Goal: Contribute content: Contribute content

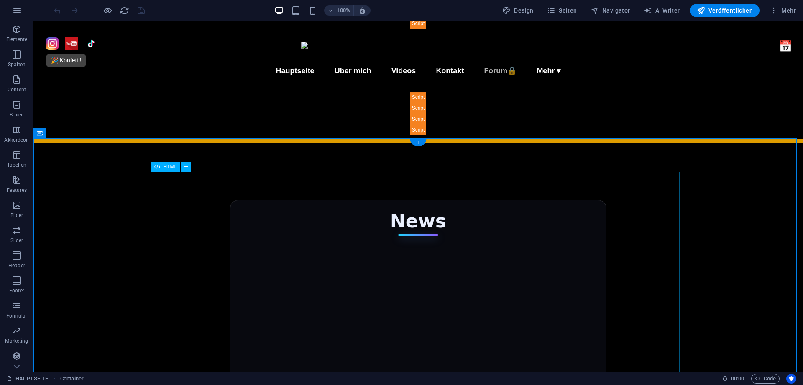
scroll to position [84, 0]
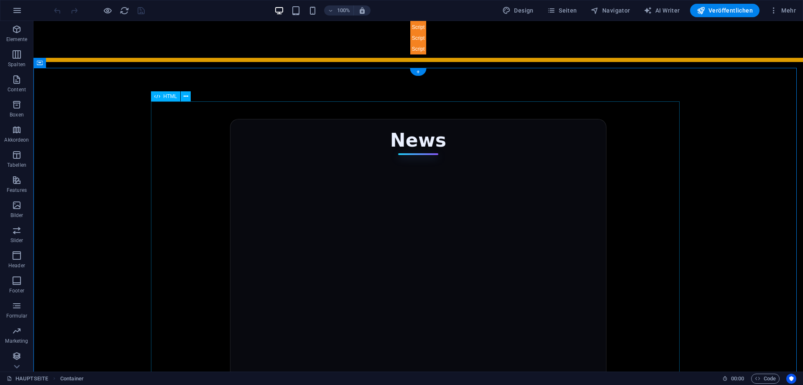
click at [485, 188] on div "News Social [DATE] ChaLu – Neu auf Facebook Wir starten mit ChaLu! 🎀 Handgemach…" at bounding box center [418, 372] width 529 height 546
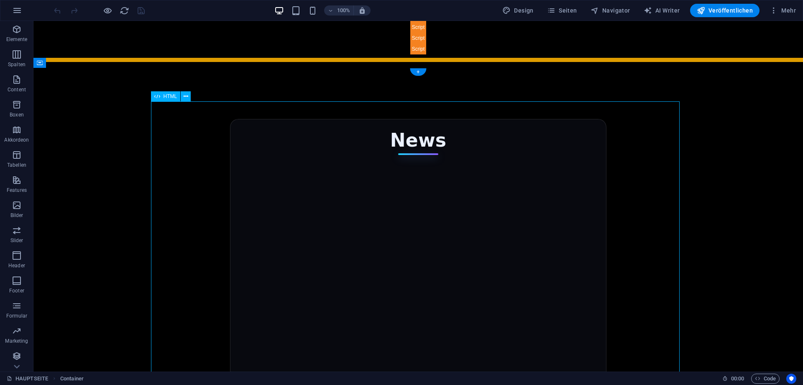
click at [485, 188] on div "News Social [DATE] ChaLu – Neu auf Facebook Wir starten mit ChaLu! 🎀 Handgemach…" at bounding box center [418, 372] width 529 height 546
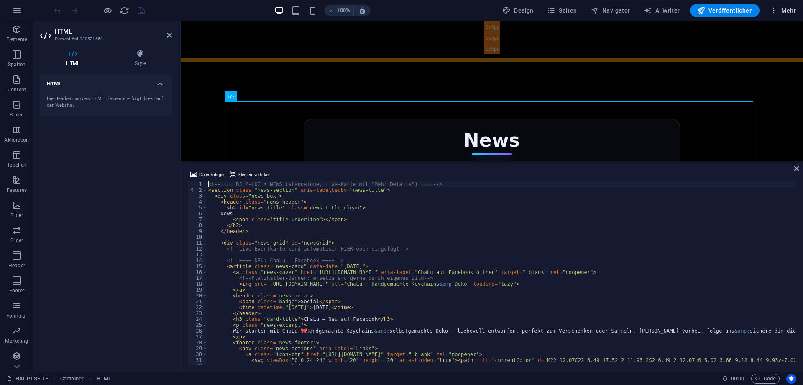
click at [793, 8] on span "Mehr" at bounding box center [783, 10] width 26 height 8
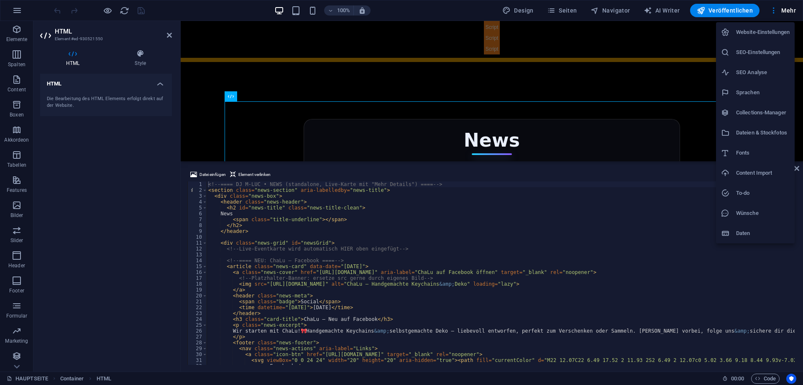
click at [763, 133] on h6 "Dateien & Stockfotos" at bounding box center [764, 133] width 54 height 10
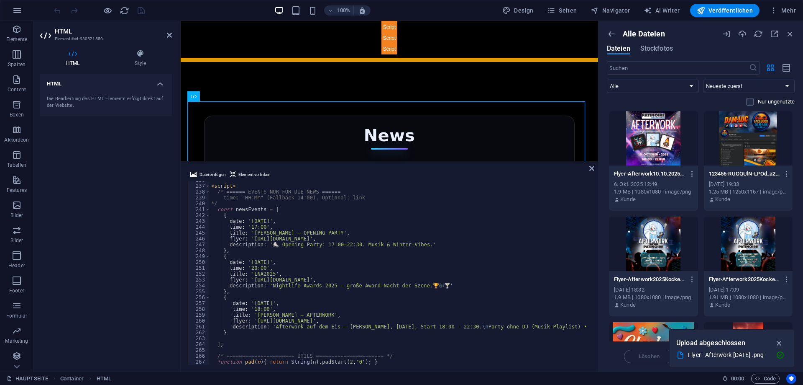
scroll to position [1406, 0]
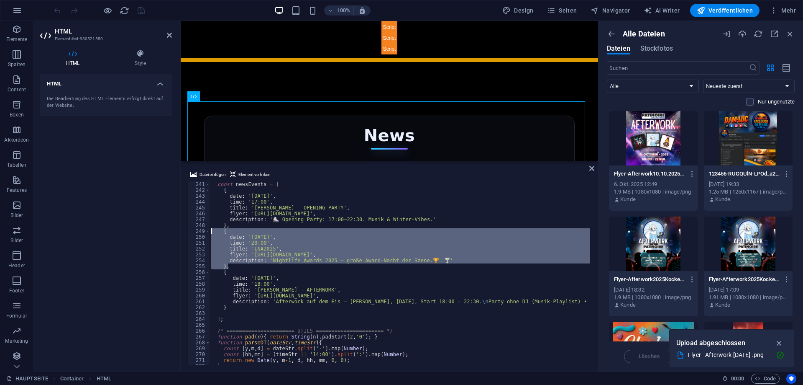
drag, startPoint x: 230, startPoint y: 269, endPoint x: 204, endPoint y: 232, distance: 45.0
click at [204, 232] on div "}, 241 242 243 244 245 246 247 248 249 250 251 252 253 254 255 256 257 258 259 …" at bounding box center [389, 272] width 404 height 183
click at [441, 262] on div "const newsEvents = [ { date : '[DATE]' , time : '17:00' , title : 'Patinoire Ko…" at bounding box center [400, 272] width 380 height 183
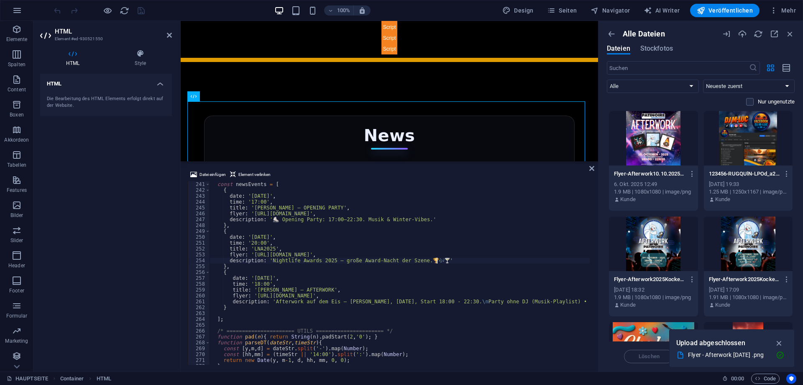
click at [376, 266] on div "const newsEvents = [ { date : '[DATE]' , time : '17:00' , title : 'Patinoire Ko…" at bounding box center [726, 277] width 1032 height 193
type textarea "},"
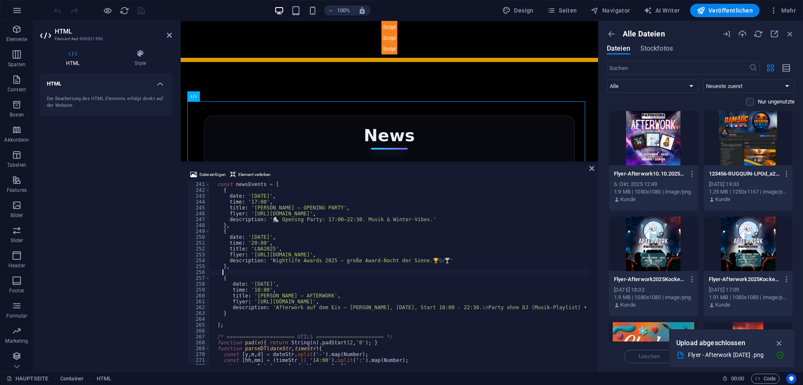
paste textarea "},"
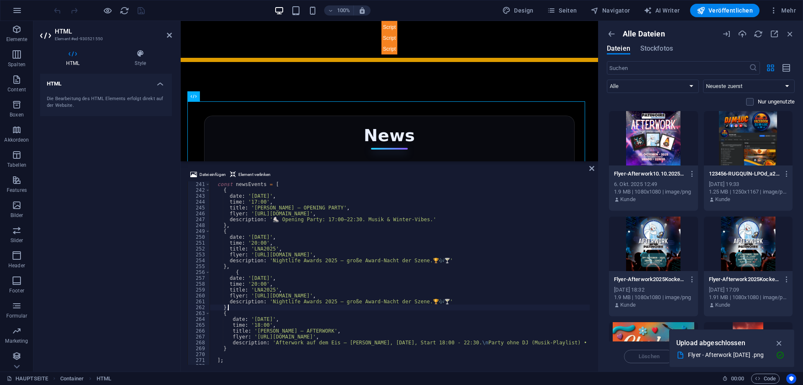
click at [233, 270] on div "const newsEvents = [ { date : '[DATE]' , time : '17:00' , title : 'Patinoire Ko…" at bounding box center [726, 277] width 1032 height 193
click at [275, 276] on div "const newsEvents = [ { date : '[DATE]' , time : '17:00' , title : 'Patinoire Ko…" at bounding box center [726, 277] width 1032 height 193
click at [254, 284] on div "const newsEvents = [ { date : '[DATE]' , time : '17:00' , title : 'Patinoire Ko…" at bounding box center [726, 277] width 1032 height 193
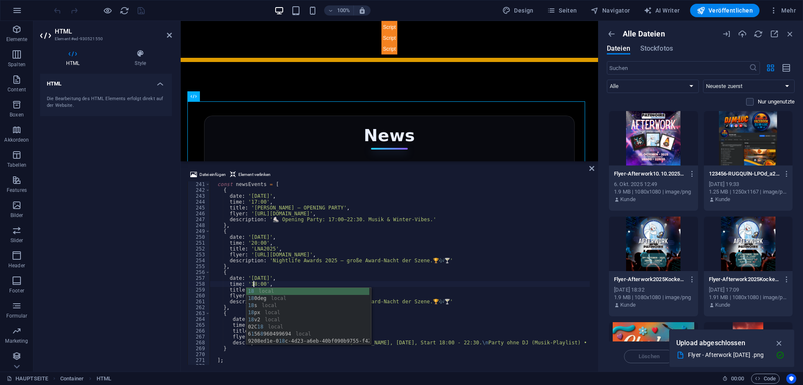
click at [298, 270] on div "const newsEvents = [ { date : '[DATE]' , time : '17:00' , title : 'Patinoire Ko…" at bounding box center [726, 277] width 1032 height 193
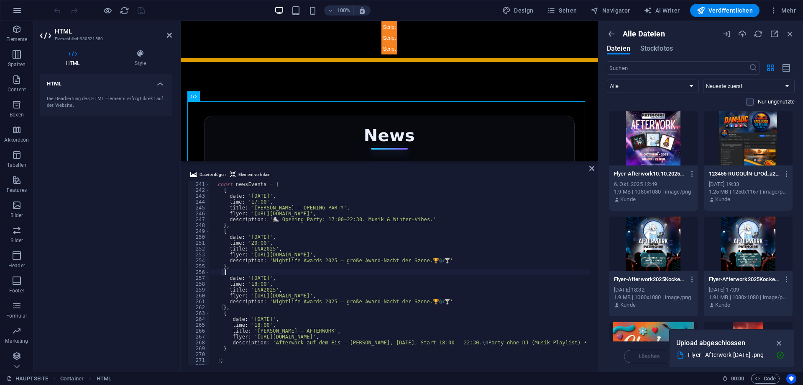
scroll to position [0, 1]
click at [682, 158] on div at bounding box center [653, 138] width 89 height 54
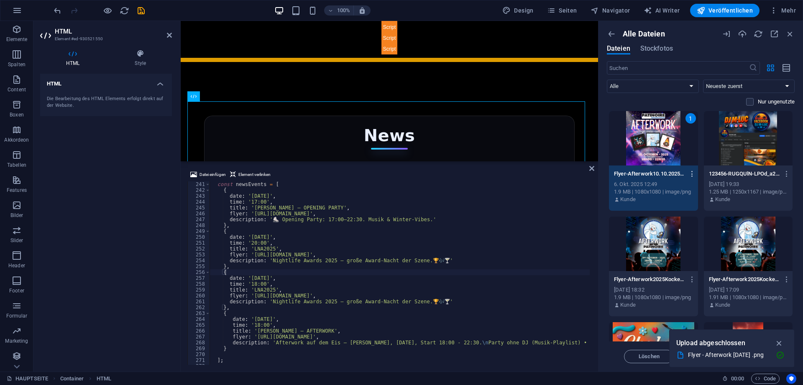
click at [692, 173] on icon "button" at bounding box center [693, 174] width 8 height 8
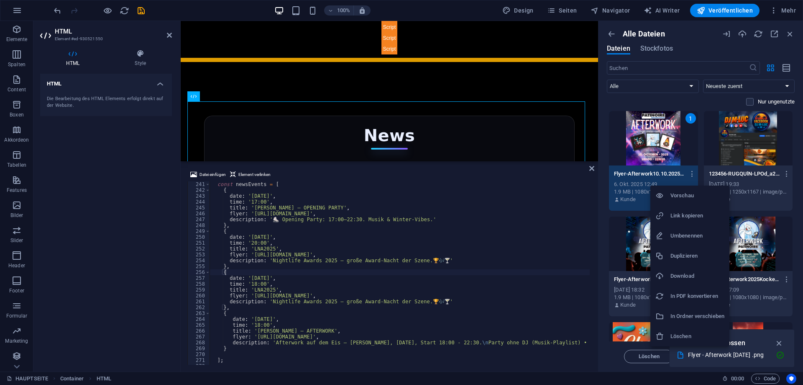
click at [698, 215] on h6 "Link kopieren" at bounding box center [698, 215] width 54 height 10
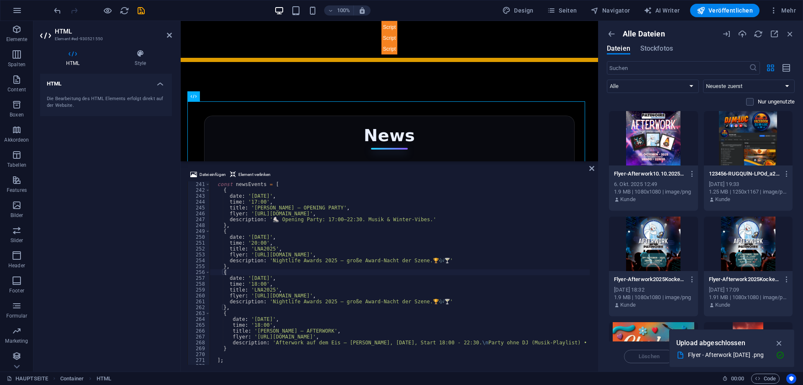
type textarea "flyer: '[URL][DOMAIN_NAME]',"
drag, startPoint x: 252, startPoint y: 294, endPoint x: 434, endPoint y: 295, distance: 181.6
click at [434, 295] on div "const newsEvents = [ { date : '[DATE]' , time : '17:00' , title : 'Patinoire Ko…" at bounding box center [726, 277] width 1032 height 193
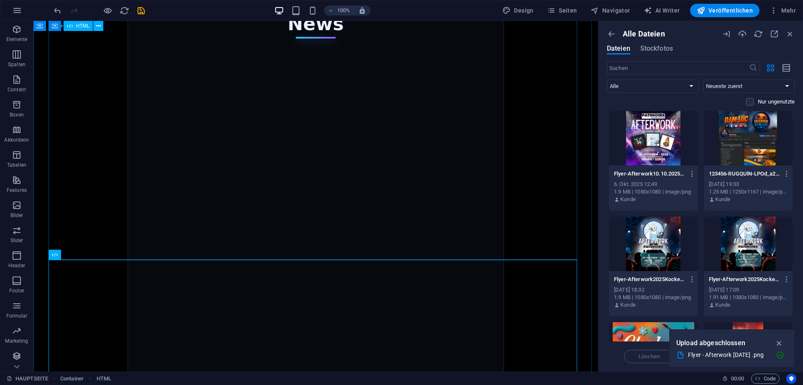
scroll to position [127, 0]
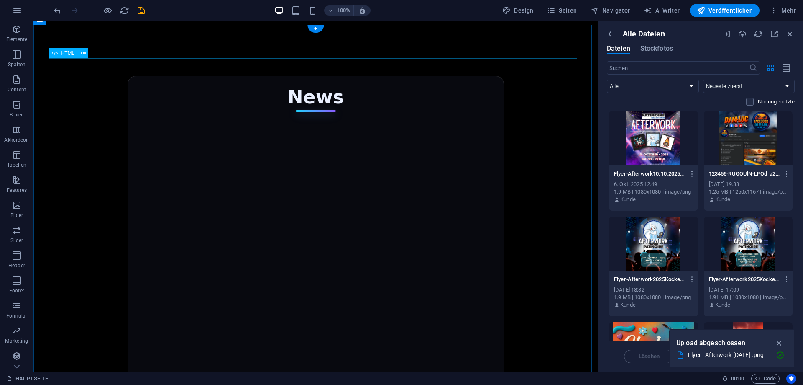
click at [380, 175] on div "News Social [DATE] ChaLu – Neu auf Facebook Wir starten mit ChaLu! 🎀 Handgemach…" at bounding box center [315, 329] width 529 height 546
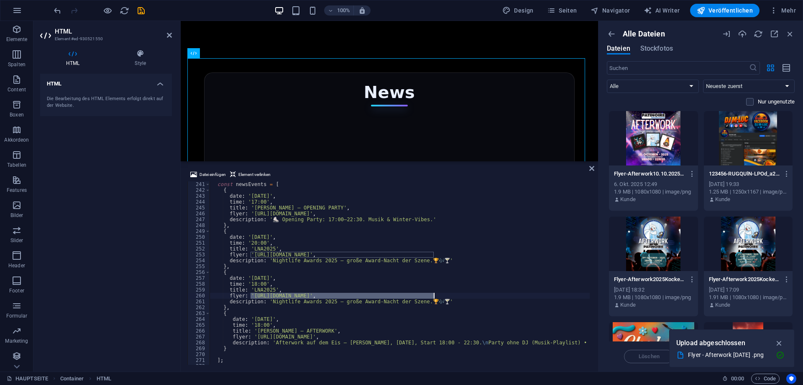
click at [435, 295] on div "const newsEvents = [ { date : '[DATE]' , time : '17:00' , title : 'Patinoire Ko…" at bounding box center [400, 272] width 380 height 183
drag, startPoint x: 434, startPoint y: 295, endPoint x: 251, endPoint y: 296, distance: 182.5
click at [251, 296] on div "const newsEvents = [ { date : '[DATE]' , time : '17:00' , title : 'Patinoire Ko…" at bounding box center [726, 277] width 1032 height 193
paste textarea "[DOMAIN_NAME][URL]"
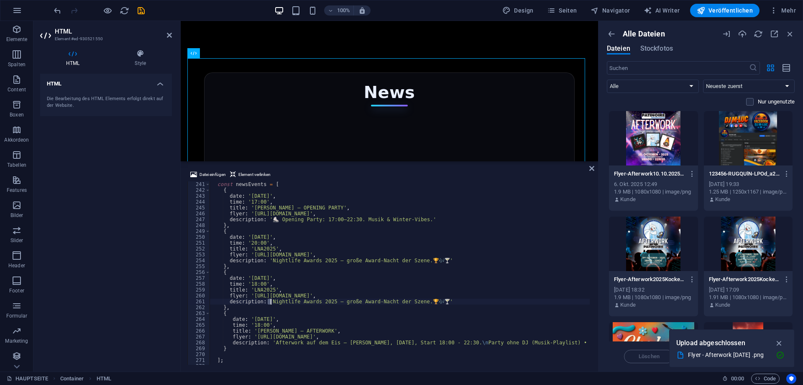
drag, startPoint x: 267, startPoint y: 299, endPoint x: 273, endPoint y: 300, distance: 5.6
click at [273, 300] on div "const newsEvents = [ { date : '[DATE]' , time : '17:00' , title : 'Patinoire Ko…" at bounding box center [726, 277] width 1032 height 193
click at [366, 299] on div "const newsEvents = [ { date : '[DATE]' , time : '17:00' , title : 'Patinoire Ko…" at bounding box center [726, 277] width 1032 height 193
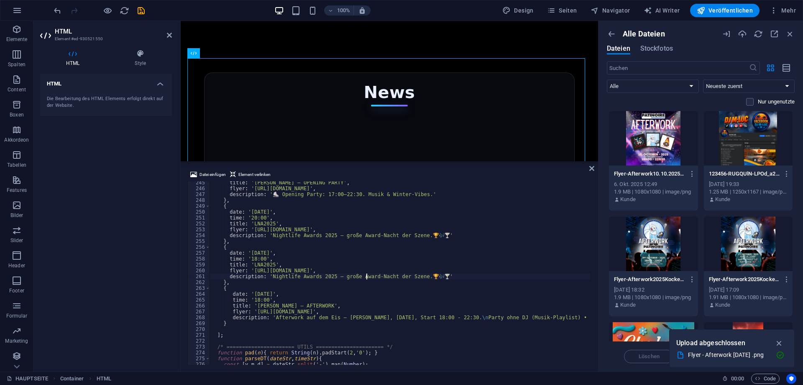
scroll to position [1431, 0]
drag, startPoint x: 432, startPoint y: 276, endPoint x: 269, endPoint y: 278, distance: 163.6
click at [269, 278] on div "title : '[PERSON_NAME] – OPENING PARTY' , flyer : '[URL][DOMAIN_NAME]' , descri…" at bounding box center [726, 276] width 1032 height 193
paste textarea "Hot beats on cold ice!"
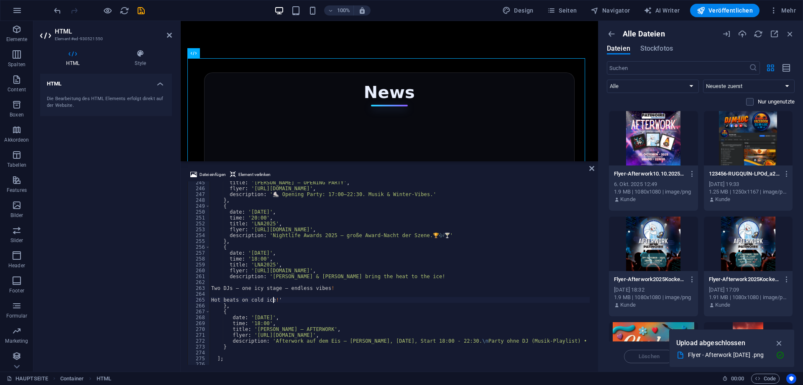
click at [213, 299] on div "title : '[PERSON_NAME] – OPENING PARTY' , flyer : '[URL][DOMAIN_NAME]' , descri…" at bounding box center [726, 276] width 1032 height 193
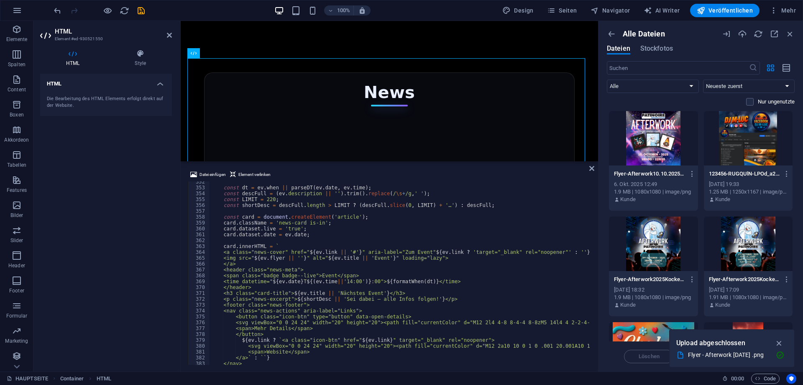
scroll to position [2185, 0]
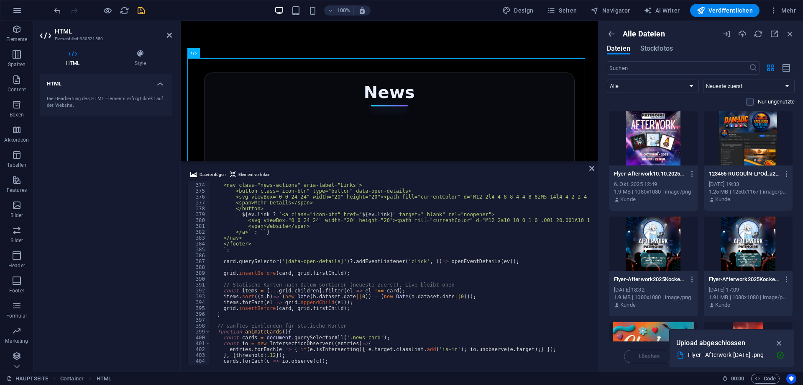
type textarea "description: '[PERSON_NAME] & [PERSON_NAME] bring the heat to the ice! | Two DJ…"
click at [145, 9] on icon "save" at bounding box center [141, 11] width 10 height 10
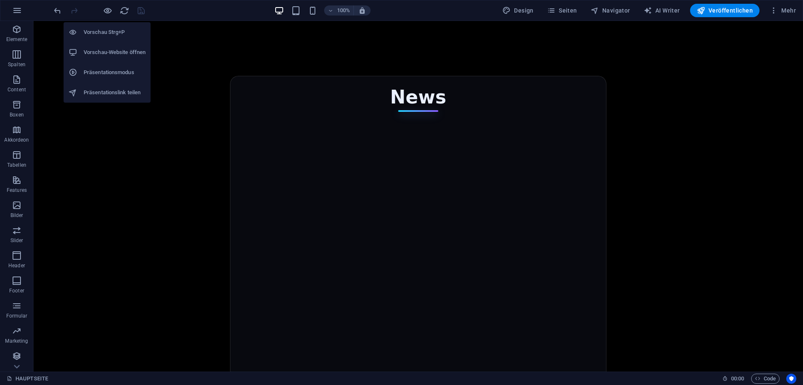
click at [116, 55] on h6 "Vorschau-Website öffnen" at bounding box center [115, 52] width 62 height 10
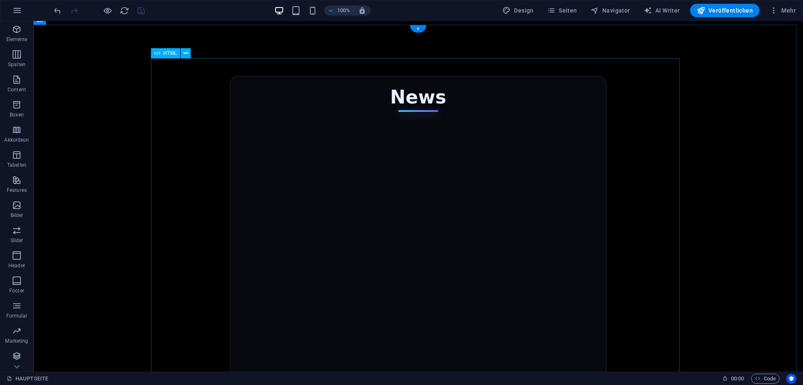
click at [337, 196] on div "News Social [DATE] ChaLu – Neu auf Facebook Wir starten mit ChaLu! 🎀 Handgemach…" at bounding box center [418, 329] width 529 height 546
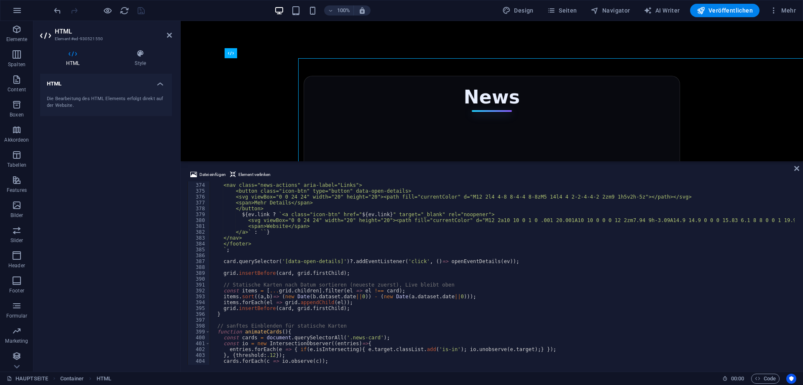
click at [338, 196] on div "<footer class="news-footer"> <nav class="news-actions" aria-label="Links"> <but…" at bounding box center [726, 272] width 1032 height 193
click at [340, 209] on div "<footer class="news-footer"> <nav class="news-actions" aria-label="Links"> <but…" at bounding box center [726, 272] width 1032 height 193
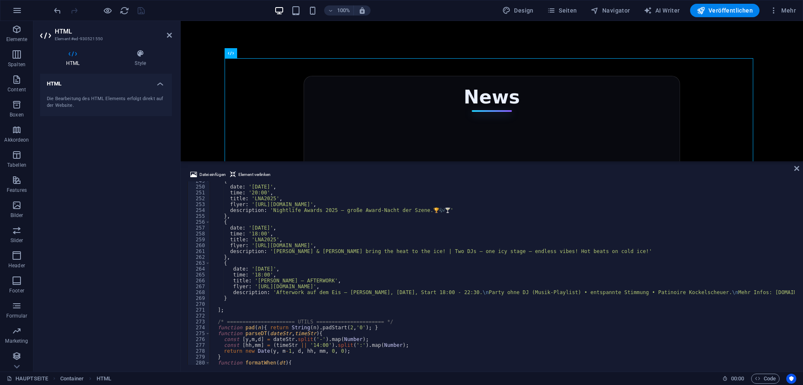
scroll to position [1431, 0]
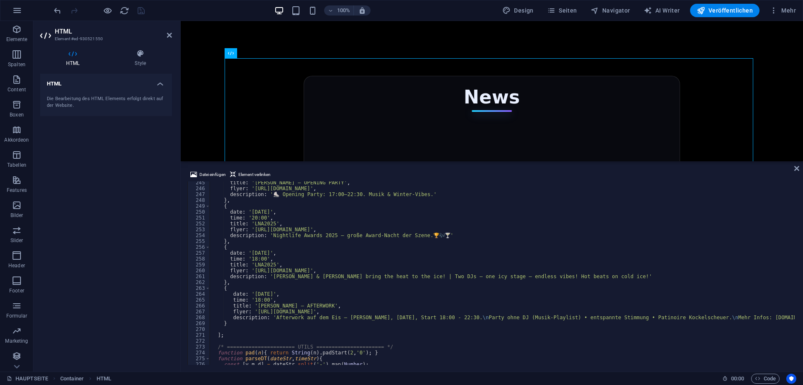
click at [270, 263] on div "title : '[PERSON_NAME] – OPENING PARTY' , flyer : '[URL][DOMAIN_NAME]' , descri…" at bounding box center [726, 276] width 1032 height 193
drag, startPoint x: 271, startPoint y: 263, endPoint x: 252, endPoint y: 264, distance: 19.3
click at [252, 264] on div "title : '[PERSON_NAME] – OPENING PARTY' , flyer : '[URL][DOMAIN_NAME]' , descri…" at bounding box center [726, 276] width 1032 height 193
click at [331, 228] on div "title : '[PERSON_NAME] – OPENING PARTY' , flyer : '[URL][DOMAIN_NAME]' , descri…" at bounding box center [726, 276] width 1032 height 193
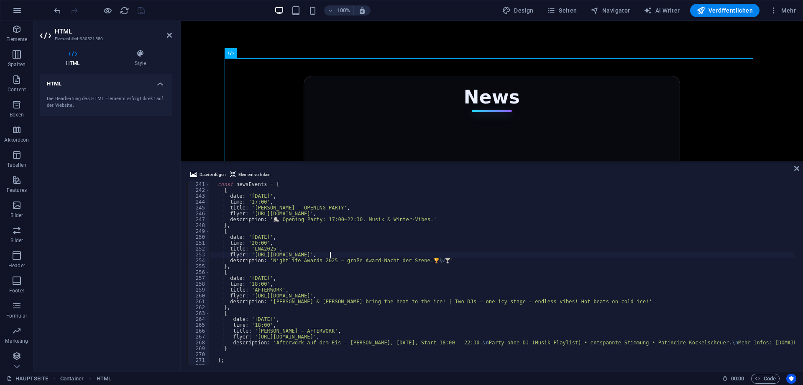
scroll to position [1406, 0]
type textarea "flyer: '[URL][DOMAIN_NAME]',"
click at [326, 112] on div "News Social [DATE] ChaLu – Neu auf Facebook Wir starten mit ChaLu! 🎀 Handgemach…" at bounding box center [492, 329] width 529 height 546
click at [144, 10] on icon "save" at bounding box center [141, 11] width 10 height 10
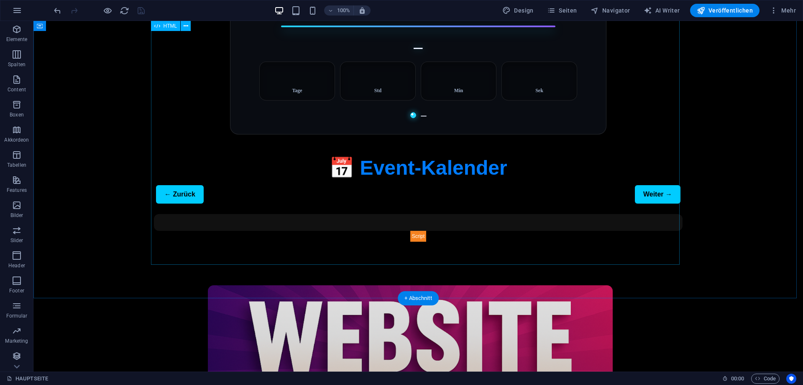
scroll to position [1047, 0]
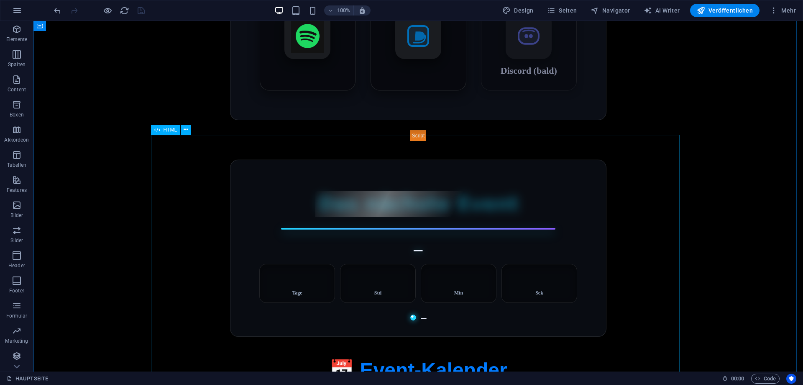
click at [336, 201] on div "Das nächste Event – – Tage – Std – Min – Sek – 📅 Event-Kalender ← Zurück Weiter…" at bounding box center [418, 292] width 529 height 303
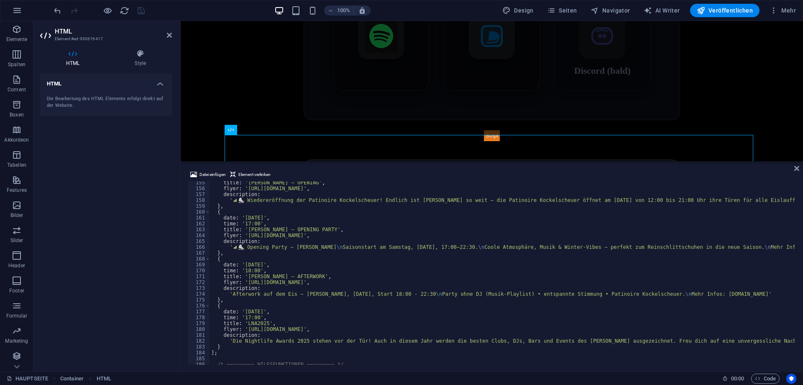
scroll to position [954, 0]
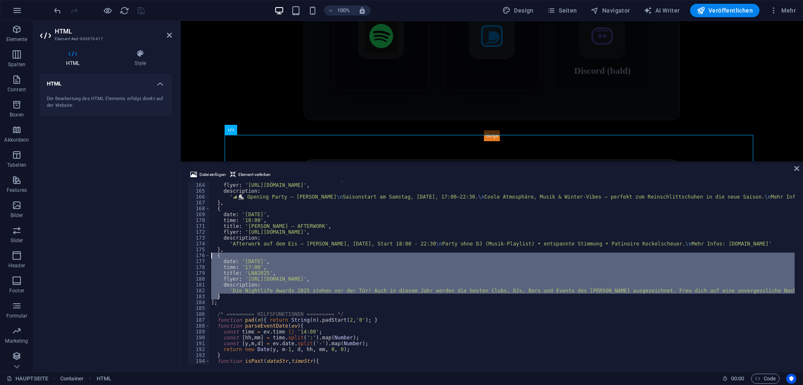
drag, startPoint x: 227, startPoint y: 298, endPoint x: 195, endPoint y: 255, distance: 53.4
click at [195, 255] on div "<!-- ==== NÄCHSTES EVENT (Countdown Box) ==== --> 163 164 165 166 167 168 169 1…" at bounding box center [491, 272] width 609 height 183
click at [230, 292] on div "title : '[PERSON_NAME] – OPENING PARTY' , flyer : '[URL][DOMAIN_NAME]' , descri…" at bounding box center [502, 272] width 585 height 183
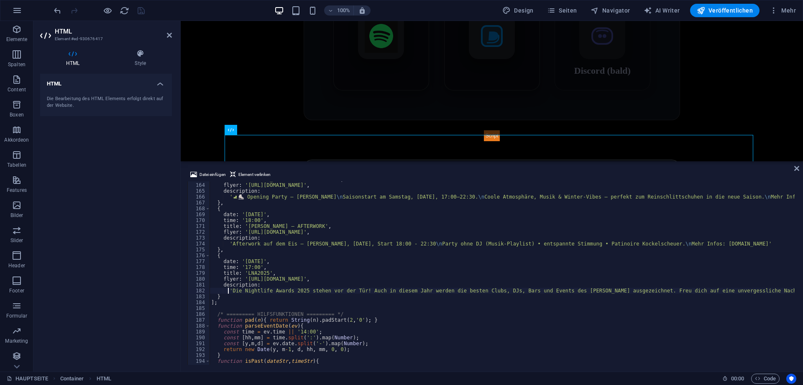
click at [230, 294] on div "title : '[PERSON_NAME] – OPENING PARTY' , flyer : '[URL][DOMAIN_NAME]' , descri…" at bounding box center [766, 272] width 1112 height 193
type textarea "}"
paste textarea "}"
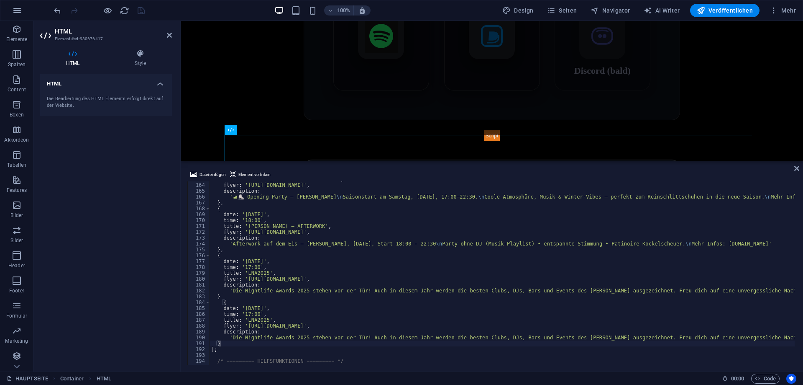
click at [230, 294] on div "title : '[PERSON_NAME] – OPENING PARTY' , flyer : '[URL][DOMAIN_NAME]' , descri…" at bounding box center [766, 272] width 1112 height 193
click at [221, 304] on div "title : '[PERSON_NAME] – OPENING PARTY' , flyer : '[URL][DOMAIN_NAME]' , descri…" at bounding box center [766, 272] width 1112 height 193
click at [269, 308] on div "title : '[PERSON_NAME] – OPENING PARTY' , flyer : '[URL][DOMAIN_NAME]' , descri…" at bounding box center [766, 272] width 1112 height 193
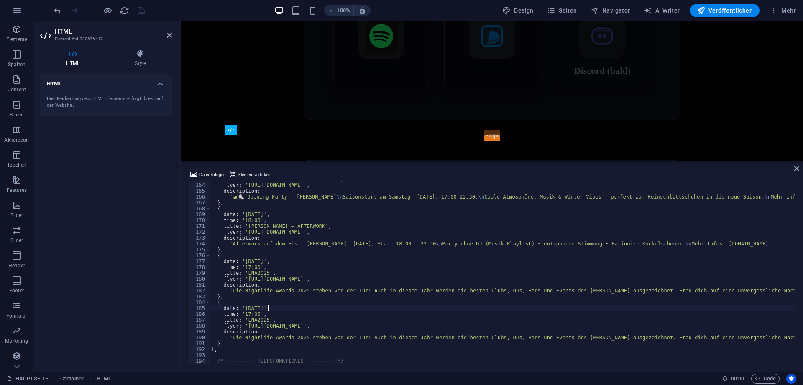
scroll to position [0, 5]
click at [246, 313] on div "title : '[PERSON_NAME] – OPENING PARTY' , flyer : '[URL][DOMAIN_NAME]' , descri…" at bounding box center [766, 272] width 1112 height 193
click at [294, 287] on div "title : '[PERSON_NAME] – OPENING PARTY' , flyer : '[URL][DOMAIN_NAME]' , descri…" at bounding box center [766, 272] width 1112 height 193
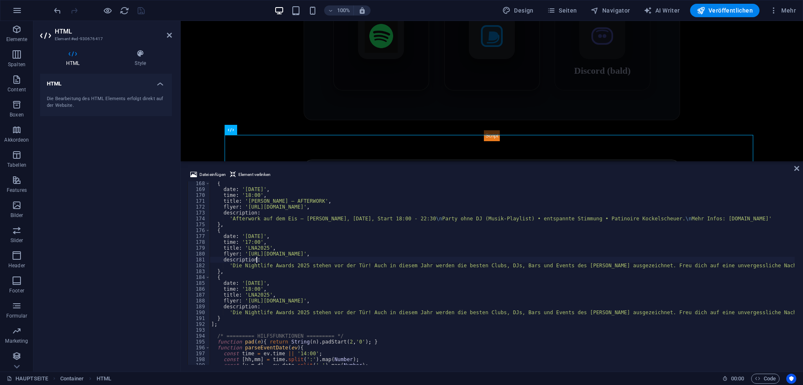
scroll to position [979, 0]
click at [264, 293] on div "{ date : '[DATE]' , time : '18:00' , title : 'Patinoire Kockelscheuer – AFTERWO…" at bounding box center [766, 276] width 1112 height 193
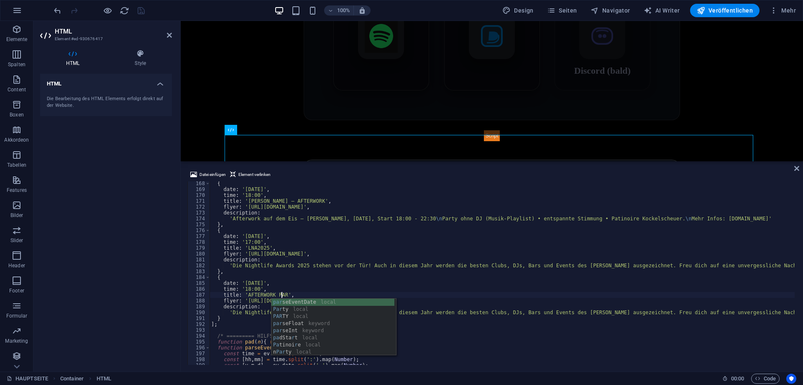
scroll to position [0, 6]
click at [273, 294] on div "{ date : '[DATE]' , time : '18:00' , title : 'Patinoire Kockelscheuer – AFTERWO…" at bounding box center [766, 276] width 1112 height 193
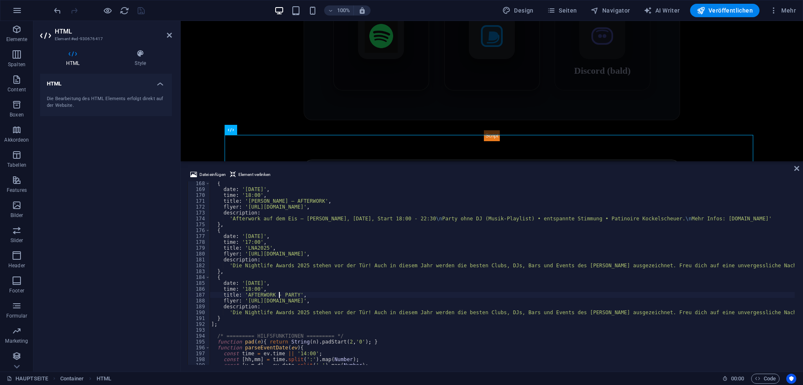
click at [296, 270] on div "{ date : '[DATE]' , time : '18:00' , title : 'Patinoire Kockelscheuer – AFTERWO…" at bounding box center [766, 276] width 1112 height 193
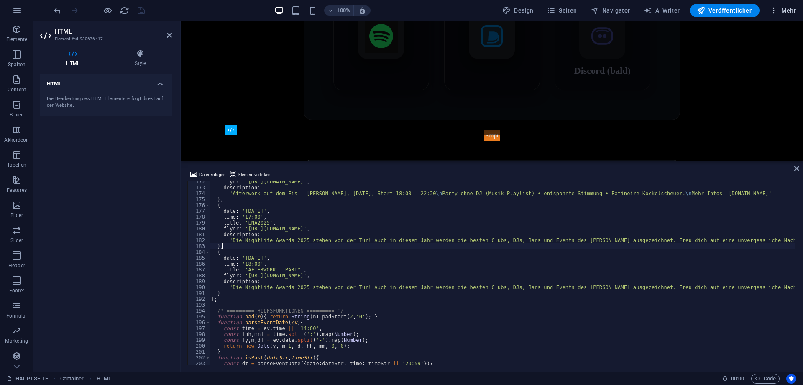
click at [781, 10] on span "Mehr" at bounding box center [783, 10] width 26 height 8
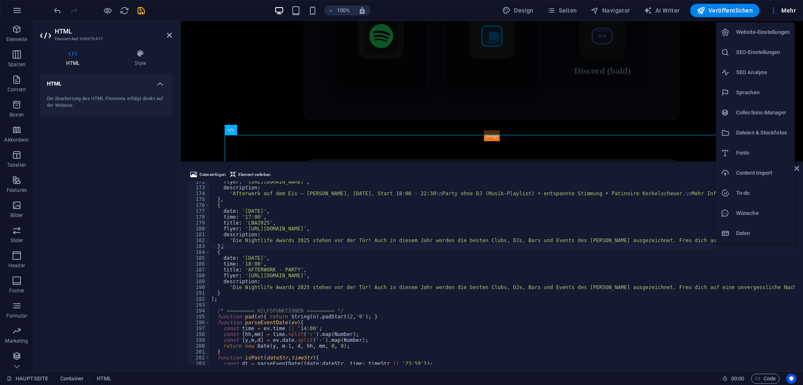
click at [748, 133] on h6 "Dateien & Stockfotos" at bounding box center [764, 133] width 54 height 10
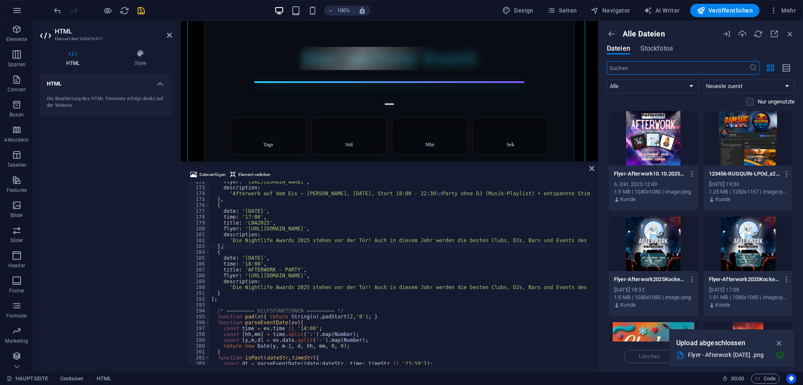
scroll to position [1424, 0]
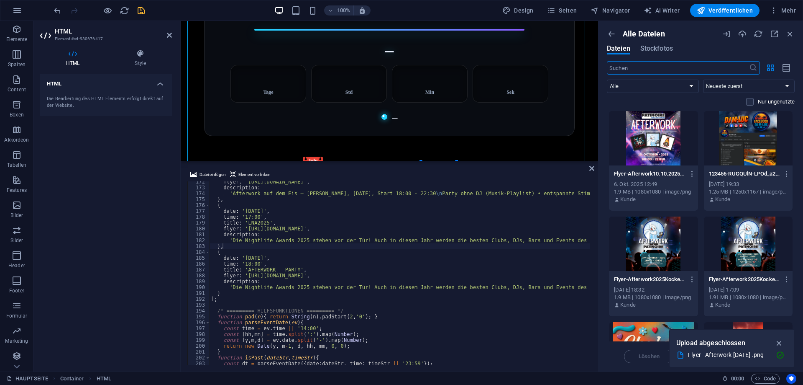
click at [665, 134] on div at bounding box center [653, 138] width 89 height 54
click at [692, 173] on icon "button" at bounding box center [693, 174] width 8 height 8
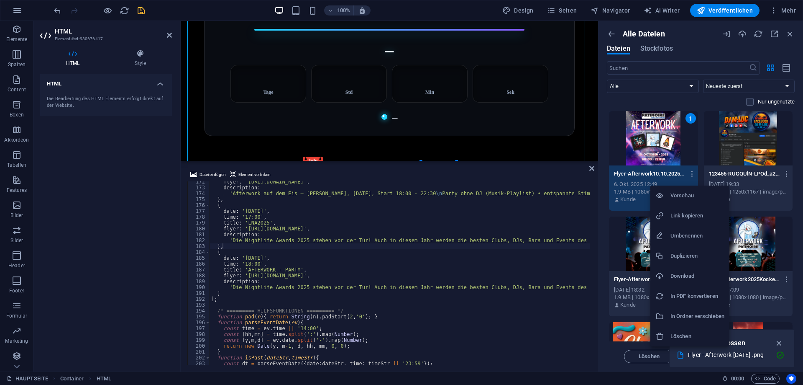
click at [688, 210] on h6 "Link kopieren" at bounding box center [698, 215] width 54 height 10
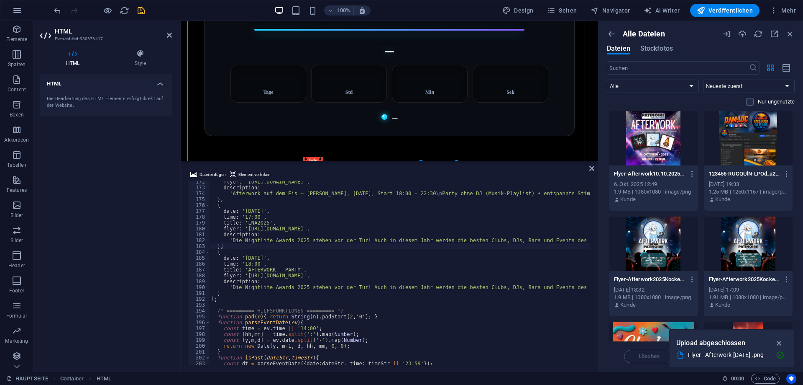
click at [252, 271] on div "flyer : '[URL][DOMAIN_NAME]' , description : 'Afterwork auf dem Eis – [PERSON_N…" at bounding box center [766, 275] width 1112 height 193
drag, startPoint x: 246, startPoint y: 276, endPoint x: 429, endPoint y: 275, distance: 183.3
click at [429, 275] on div "flyer : '[URL][DOMAIN_NAME]' , description : 'Afterwork auf dem Eis – [PERSON_N…" at bounding box center [766, 275] width 1112 height 193
paste textarea "[DOMAIN_NAME][URL]"
click at [218, 288] on div "flyer : '[URL][DOMAIN_NAME]' , description : 'Afterwork auf dem Eis – [PERSON_N…" at bounding box center [766, 275] width 1112 height 193
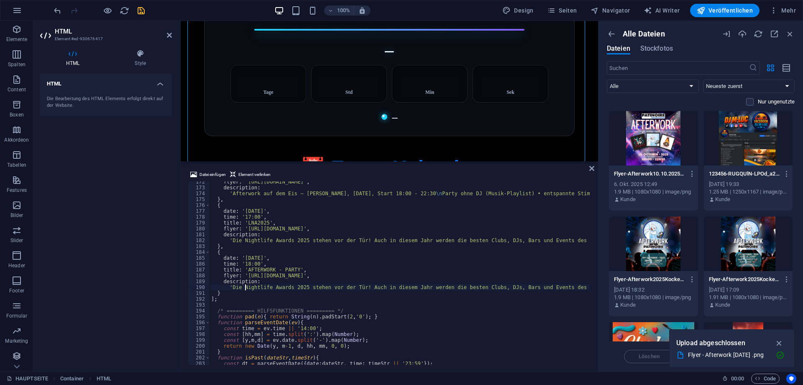
click at [246, 287] on div "flyer : '[URL][DOMAIN_NAME]' , description : 'Afterwork auf dem Eis – [PERSON_N…" at bounding box center [766, 275] width 1112 height 193
drag, startPoint x: 257, startPoint y: 281, endPoint x: 249, endPoint y: 286, distance: 9.6
click at [257, 281] on div "flyer : '[URL][DOMAIN_NAME]' , description : 'Afterwork auf dem Eis – [PERSON_N…" at bounding box center [766, 275] width 1112 height 193
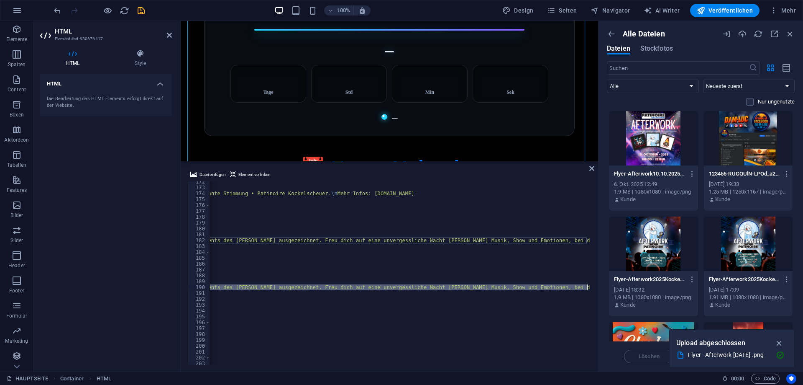
scroll to position [0, 439]
drag, startPoint x: 231, startPoint y: 288, endPoint x: 582, endPoint y: 288, distance: 350.7
click at [582, 288] on div "flyer : '[URL][DOMAIN_NAME]' , description : 'Afterwork auf dem Eis – [PERSON_N…" at bounding box center [327, 275] width 1112 height 193
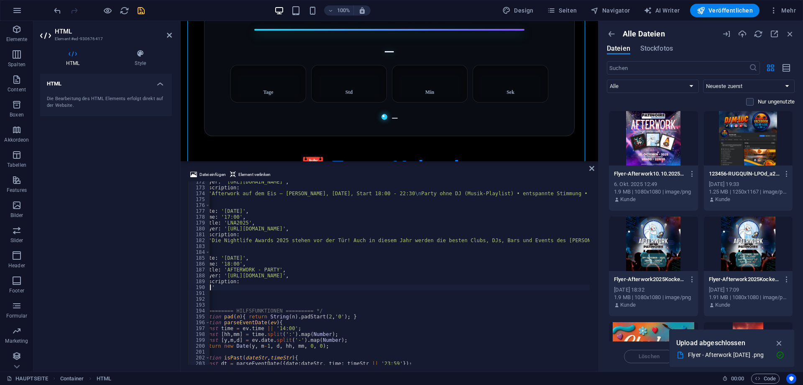
paste textarea "Am 10. Oktober 2025 von 18:00 bis 22:30 Uhr – feiere deinen [PERSON_NAME] mit […"
type textarea "'Am 10. Oktober 2025 von 18:00 bis 22:30 Uhr – feiere deinen [PERSON_NAME] mit …"
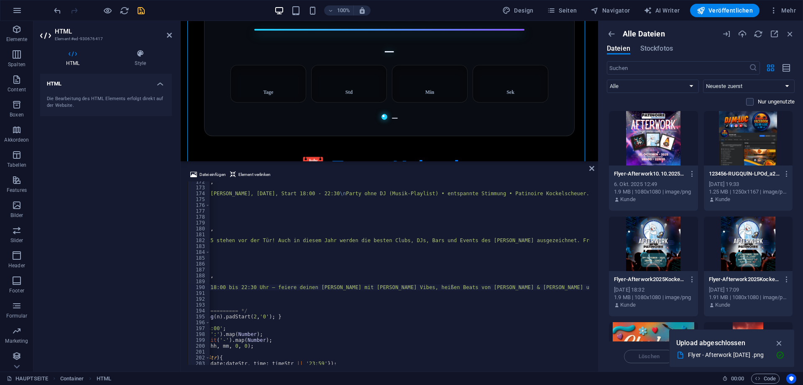
scroll to position [0, 0]
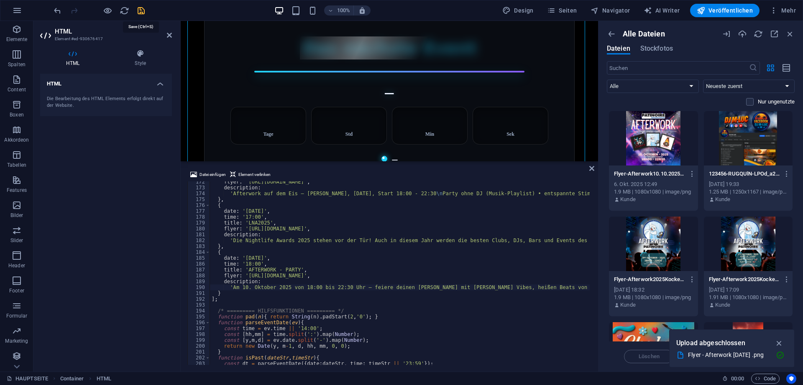
click at [146, 8] on icon "save" at bounding box center [141, 11] width 10 height 10
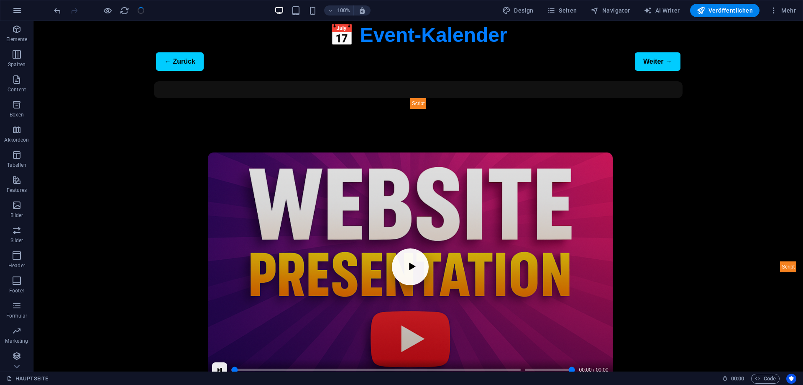
scroll to position [1384, 0]
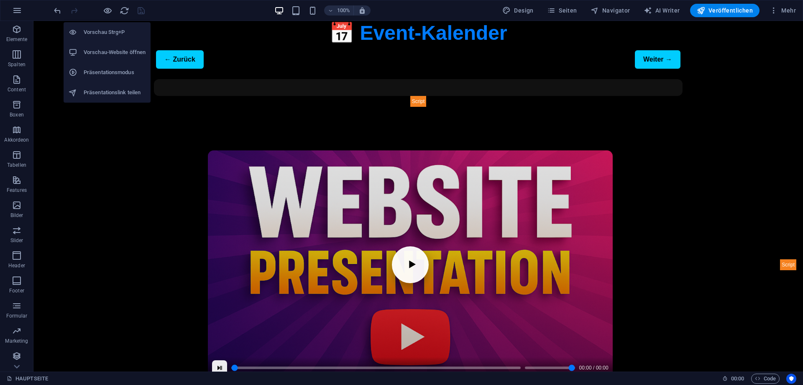
click at [117, 45] on li "Vorschau-Website öffnen" at bounding box center [107, 52] width 87 height 20
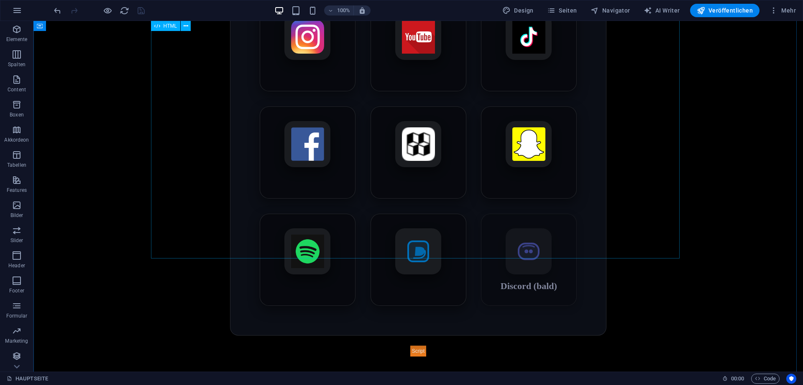
scroll to position [715, 0]
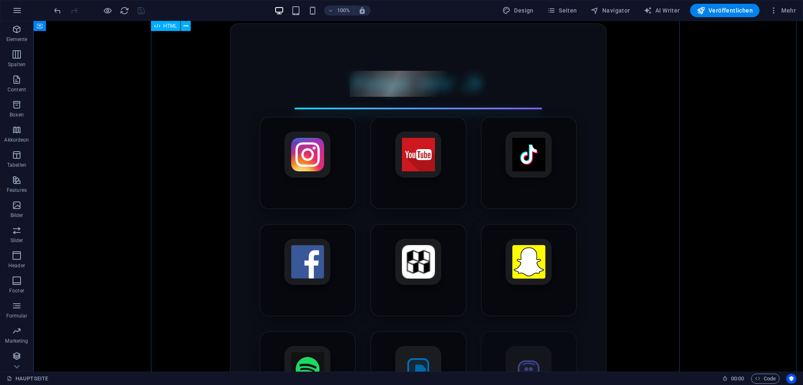
click at [452, 91] on div "Folge mir ✨ Instagram YouTube TikTok Facebook MakerWorld [GEOGRAPHIC_DATA] Spot…" at bounding box center [418, 243] width 529 height 460
click at [507, 90] on div "Folge mir ✨ Instagram YouTube TikTok Facebook MakerWorld [GEOGRAPHIC_DATA] Spot…" at bounding box center [418, 243] width 529 height 460
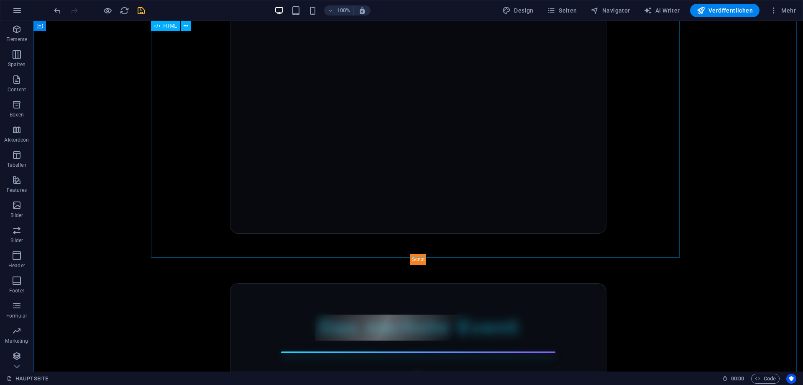
scroll to position [213, 0]
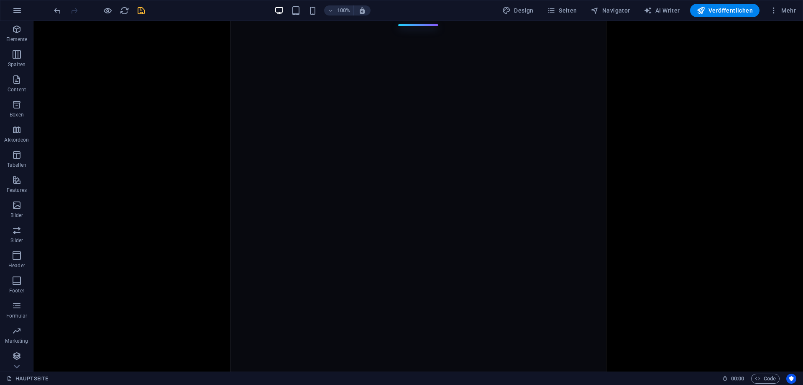
click at [144, 8] on icon "save" at bounding box center [141, 11] width 10 height 10
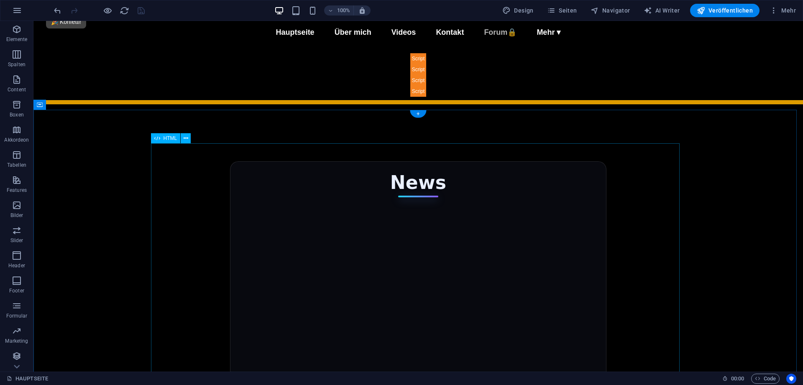
scroll to position [42, 0]
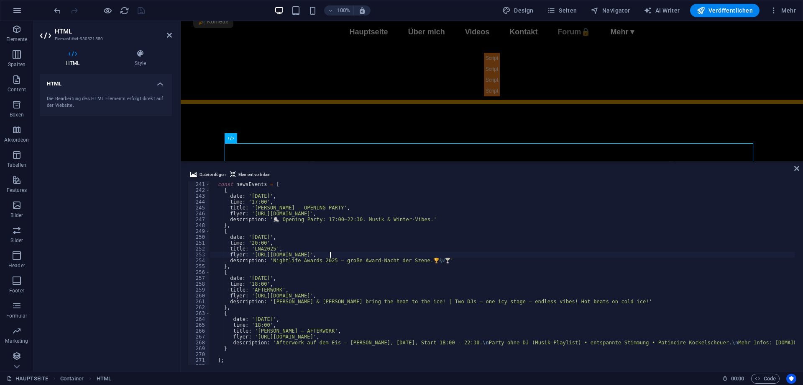
scroll to position [1431, 0]
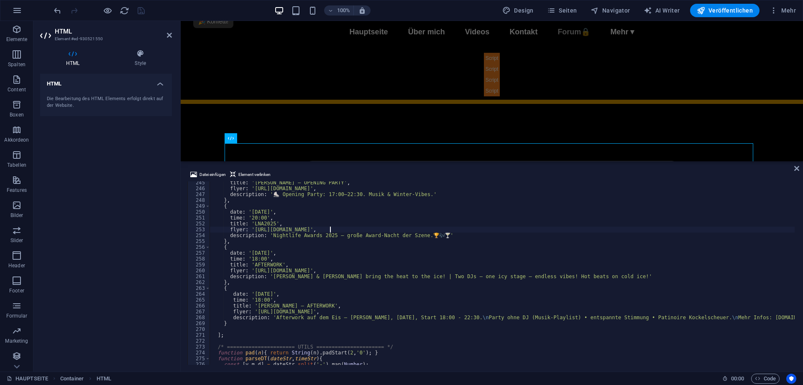
click at [277, 264] on div "title : '[PERSON_NAME] – OPENING PARTY' , flyer : '[URL][DOMAIN_NAME]' , descri…" at bounding box center [726, 276] width 1032 height 193
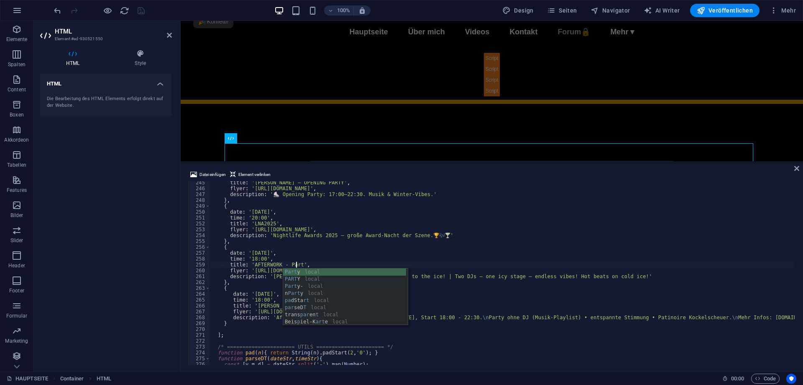
scroll to position [0, 7]
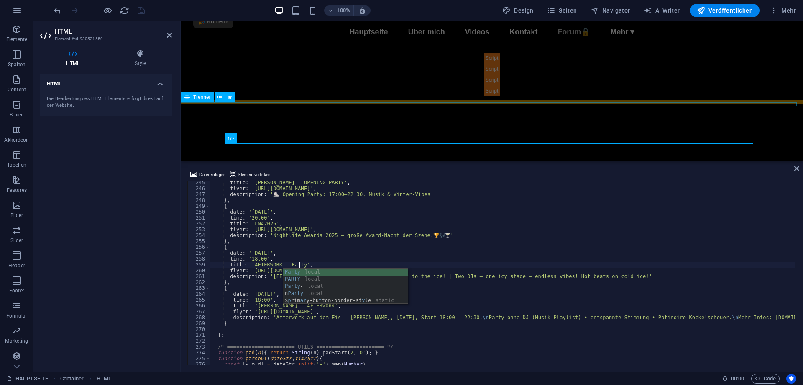
type textarea "title: 'AFTERWORK - Party',"
click at [420, 79] on div "DJ M-LUC 🎉 Konfetti! 📅 Nächste Events 📍 [DATE] – Kockelscheuer Patinoire – AFTE…" at bounding box center [492, 37] width 623 height 117
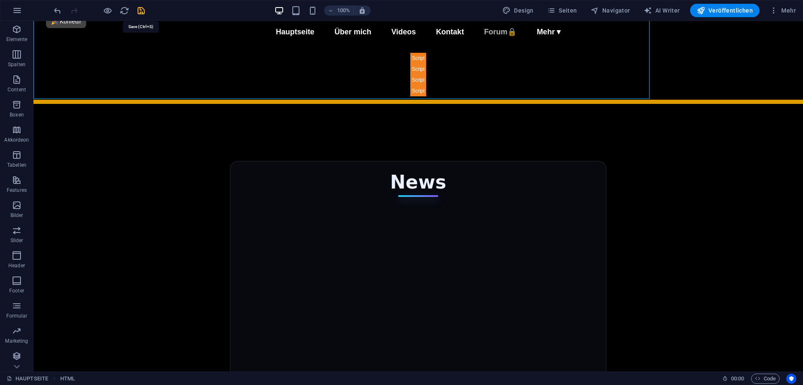
click at [139, 10] on icon "save" at bounding box center [141, 11] width 10 height 10
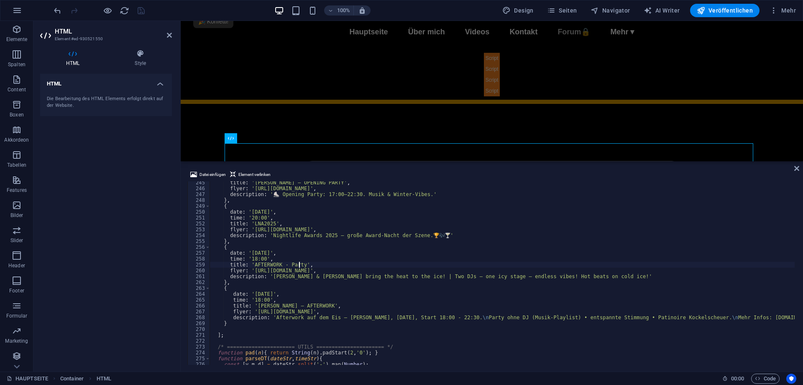
click at [290, 263] on div "title : '[PERSON_NAME] – OPENING PARTY' , flyer : '[URL][DOMAIN_NAME]' , descri…" at bounding box center [726, 276] width 1032 height 193
click at [321, 237] on div "title : '[PERSON_NAME] – OPENING PARTY' , flyer : '[URL][DOMAIN_NAME]' , descri…" at bounding box center [726, 276] width 1032 height 193
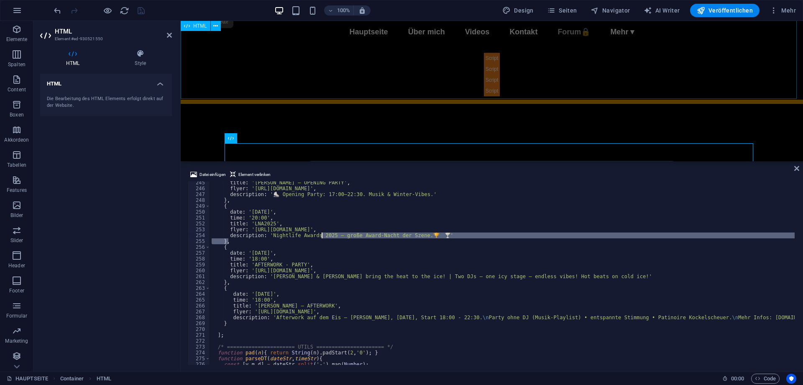
type textarea "description: 'Nightlife Awards 2025 – große Award-Nacht der Szene. 🏆🎶🍸' },"
click at [261, 50] on div "DJ M-LUC 🎉 Konfetti! 📅 Nächste Events 📍 [DATE] – Kockelscheuer Patinoire – AFTE…" at bounding box center [492, 37] width 623 height 117
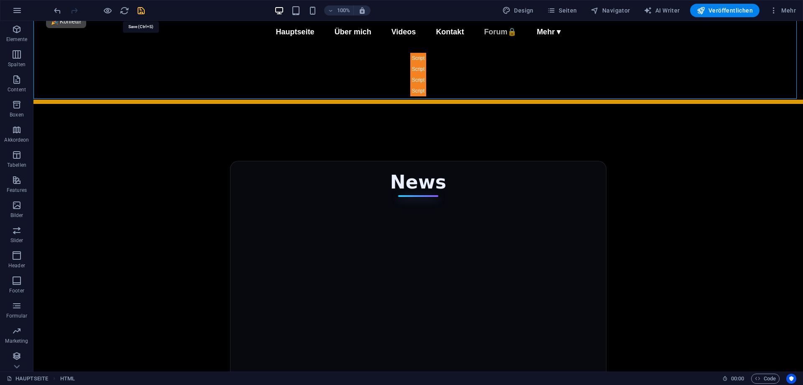
click at [146, 10] on icon "save" at bounding box center [141, 11] width 10 height 10
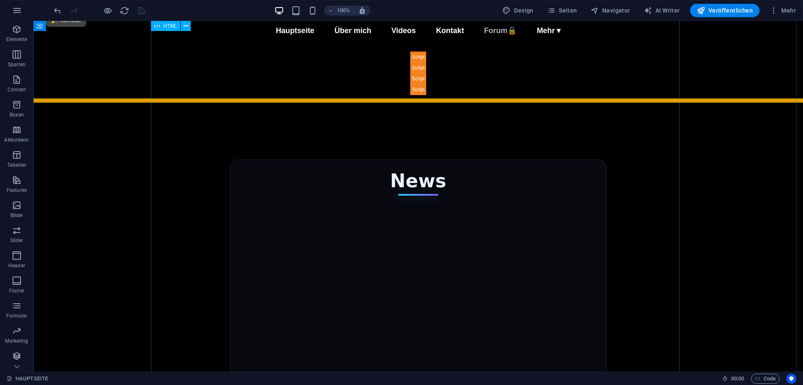
scroll to position [0, 0]
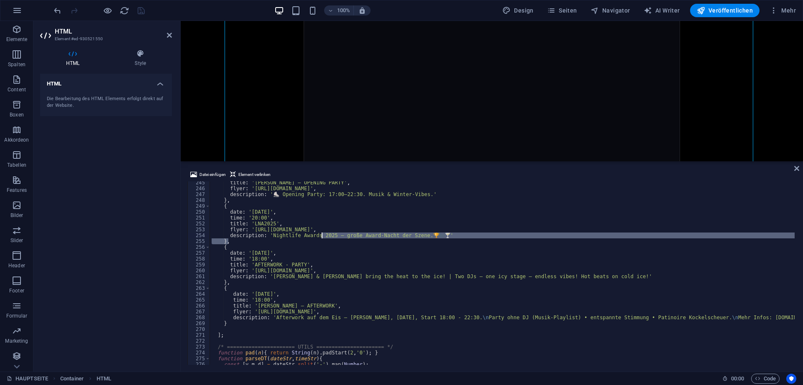
scroll to position [1431, 0]
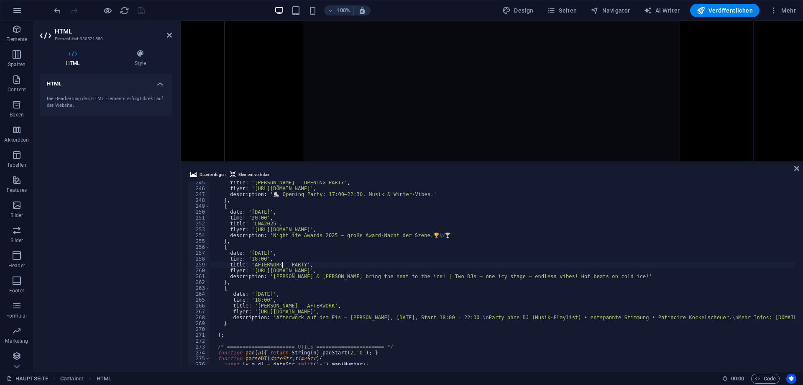
click at [281, 266] on div "title : '[PERSON_NAME] – OPENING PARTY' , flyer : '[URL][DOMAIN_NAME]' , descri…" at bounding box center [726, 276] width 1032 height 193
type textarea "title: 'AFTERWORK PARTY',"
click at [292, 70] on div "News Social [DATE] ChaLu – Neu auf Facebook Wir starten mit ChaLu! 🎀 Handgemach…" at bounding box center [492, 93] width 529 height 546
click at [144, 14] on icon "save" at bounding box center [141, 11] width 10 height 10
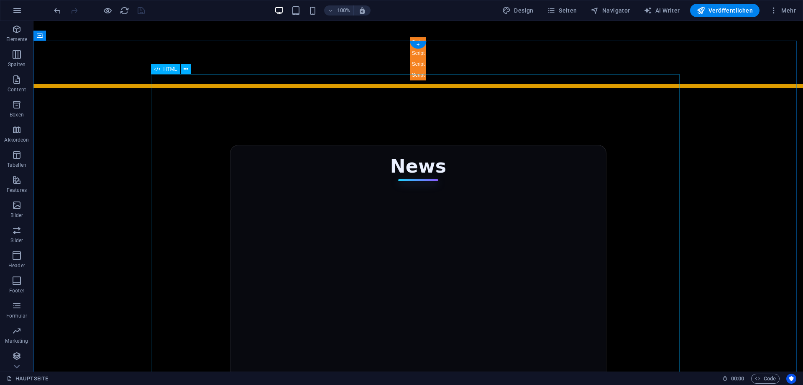
scroll to position [0, 0]
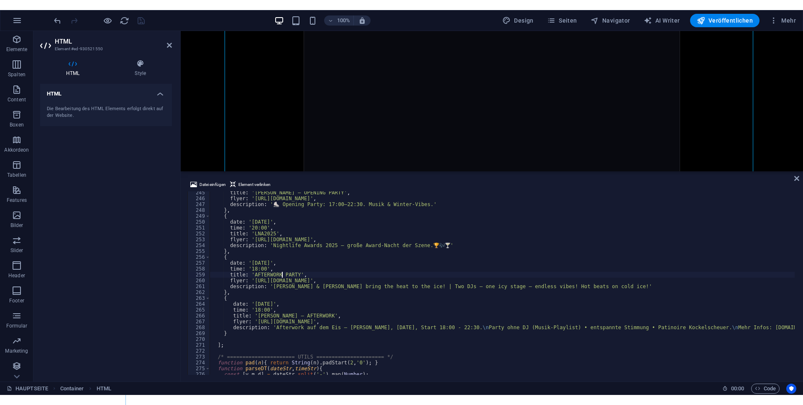
scroll to position [362, 0]
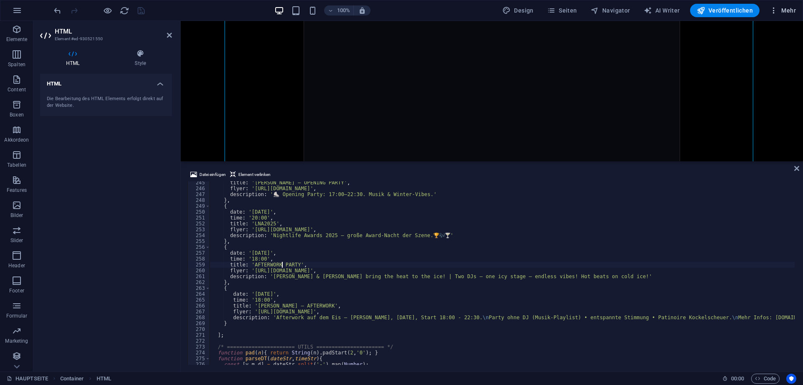
click at [780, 12] on span "Mehr" at bounding box center [783, 10] width 26 height 8
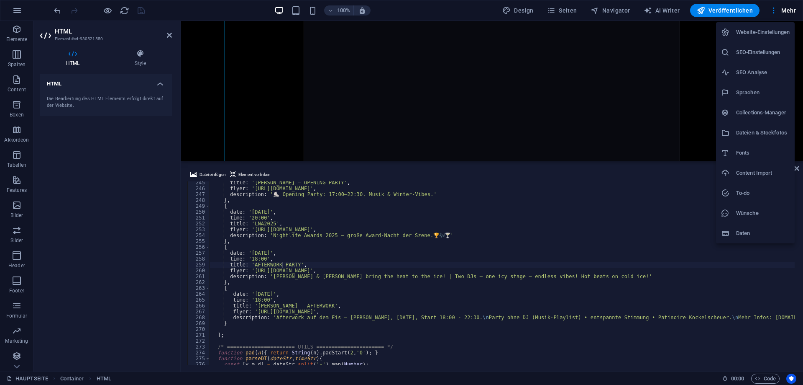
click at [757, 135] on h6 "Dateien & Stockfotos" at bounding box center [764, 133] width 54 height 10
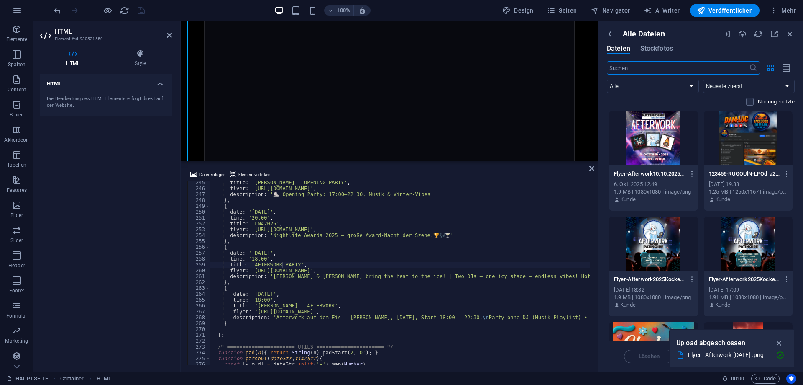
scroll to position [1431, 0]
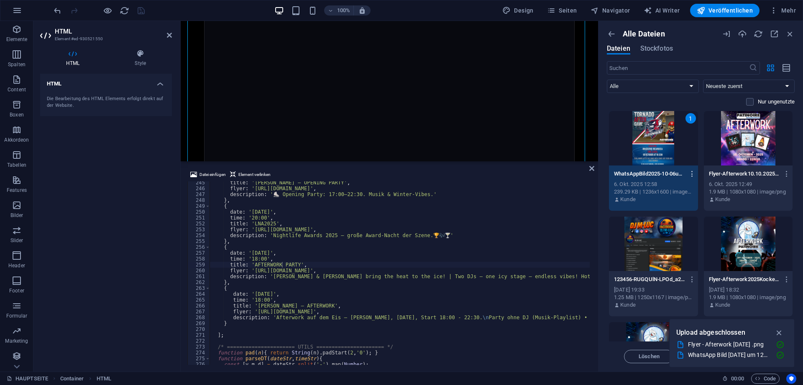
click at [692, 174] on icon "button" at bounding box center [693, 174] width 8 height 8
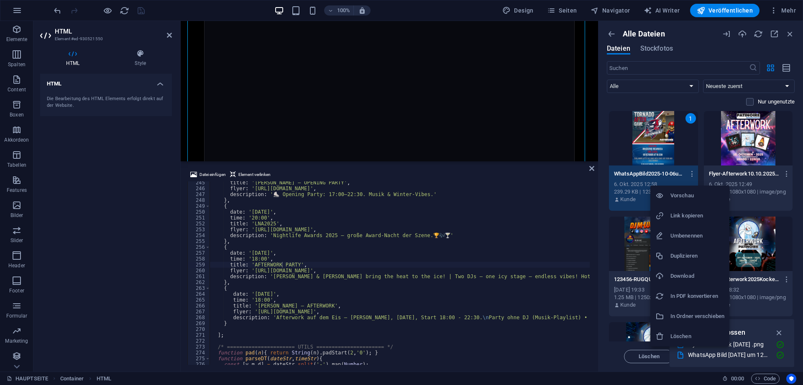
click at [704, 208] on li "Link kopieren" at bounding box center [690, 215] width 79 height 20
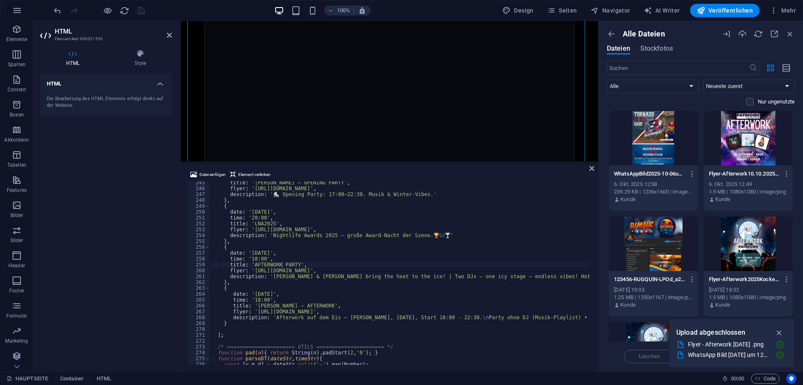
click at [319, 319] on div "title : '[PERSON_NAME] – OPENING PARTY' , flyer : '[URL][DOMAIN_NAME]' , descri…" at bounding box center [726, 276] width 1032 height 193
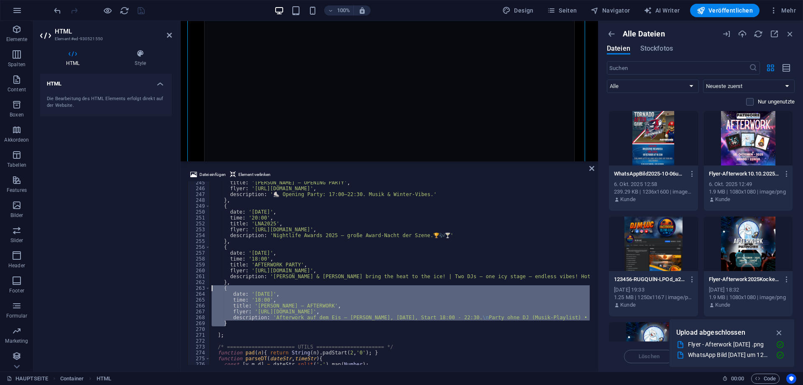
drag, startPoint x: 233, startPoint y: 322, endPoint x: 213, endPoint y: 287, distance: 40.9
click at [213, 287] on div "title : '[PERSON_NAME] – OPENING PARTY' , flyer : '[URL][DOMAIN_NAME]' , descri…" at bounding box center [726, 276] width 1032 height 193
click at [248, 322] on div "title : '[PERSON_NAME] – OPENING PARTY' , flyer : '[URL][DOMAIN_NAME]' , descri…" at bounding box center [400, 272] width 380 height 183
type textarea "}"
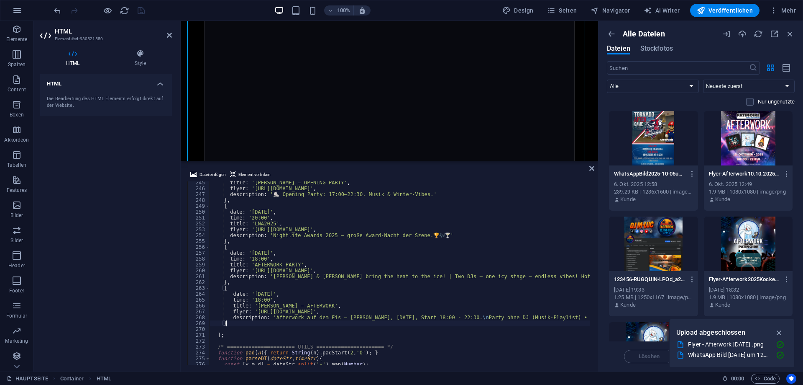
scroll to position [0, 0]
paste textarea "}"
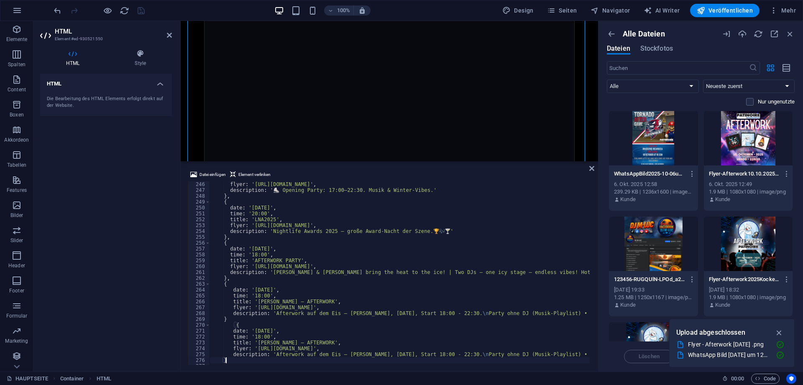
scroll to position [1435, 0]
click at [228, 323] on div "flyer : '[URL][DOMAIN_NAME]' , description : '⛸️ Opening Party: 17:00–22:30. Mu…" at bounding box center [726, 277] width 1032 height 193
click at [670, 132] on div at bounding box center [653, 138] width 89 height 54
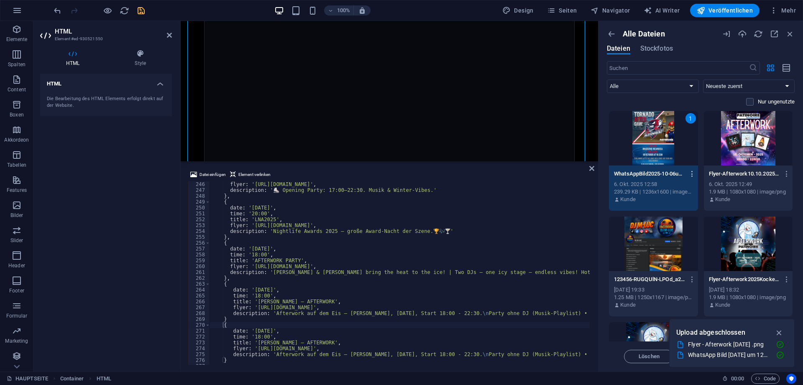
click at [694, 175] on icon "button" at bounding box center [693, 174] width 8 height 8
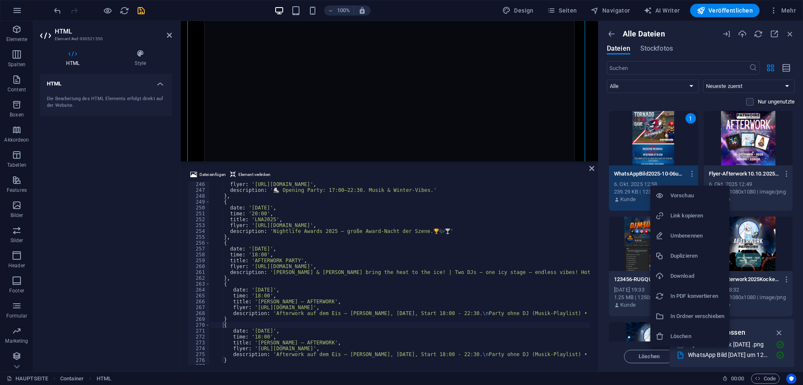
click at [695, 217] on h6 "Link kopieren" at bounding box center [698, 215] width 54 height 10
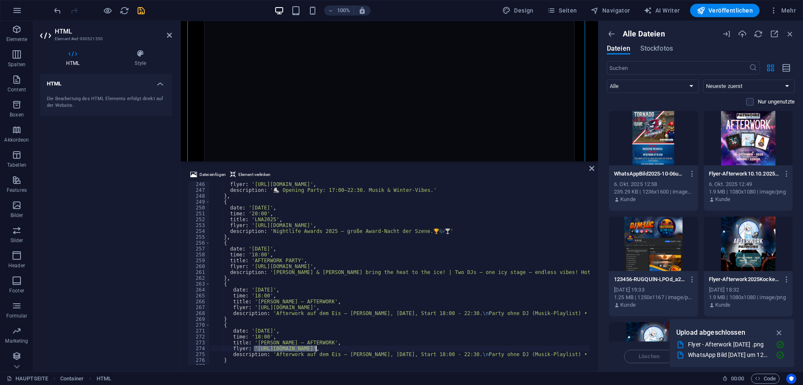
drag, startPoint x: 254, startPoint y: 347, endPoint x: 315, endPoint y: 350, distance: 60.8
click at [315, 350] on div "flyer : '[URL][DOMAIN_NAME]' , description : '⛸️ Opening Party: 17:00–22:30. Mu…" at bounding box center [726, 277] width 1032 height 193
click at [335, 350] on div "flyer : '[URL][DOMAIN_NAME]' , description : '⛸️ Opening Party: 17:00–22:30. Mu…" at bounding box center [726, 277] width 1032 height 193
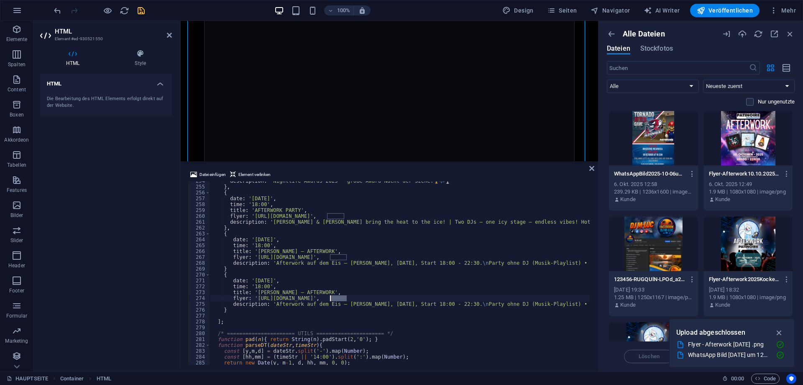
click at [261, 294] on div "description : 'Nightlife Awards 2025 – große Award-Nacht der Szene. 🏆 🎶 🍸 ' } ,…" at bounding box center [726, 274] width 1032 height 193
drag, startPoint x: 254, startPoint y: 297, endPoint x: 526, endPoint y: 298, distance: 272.9
click at [526, 298] on div "description : 'Nightlife Awards 2025 – große Award-Nacht der Szene. 🏆 🎶 🍸 ' } ,…" at bounding box center [726, 274] width 1032 height 193
paste textarea "732906/[URL][DOMAIN_NAME]"
click at [272, 279] on div "description : 'Nightlife Awards 2025 – große Award-Nacht der Szene. 🏆 🎶 🍸 ' } ,…" at bounding box center [726, 274] width 1032 height 193
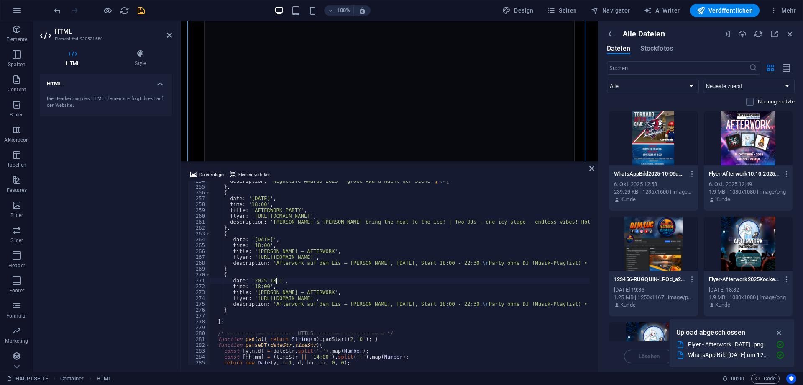
scroll to position [0, 5]
click at [270, 280] on div "description : 'Nightlife Awards 2025 – große Award-Nacht der Szene. 🏆 🎶 🍸 ' } ,…" at bounding box center [726, 274] width 1032 height 193
click at [276, 280] on div "description : 'Nightlife Awards 2025 – große Award-Nacht der Szene. 🏆 🎶 🍸 ' } ,…" at bounding box center [726, 274] width 1032 height 193
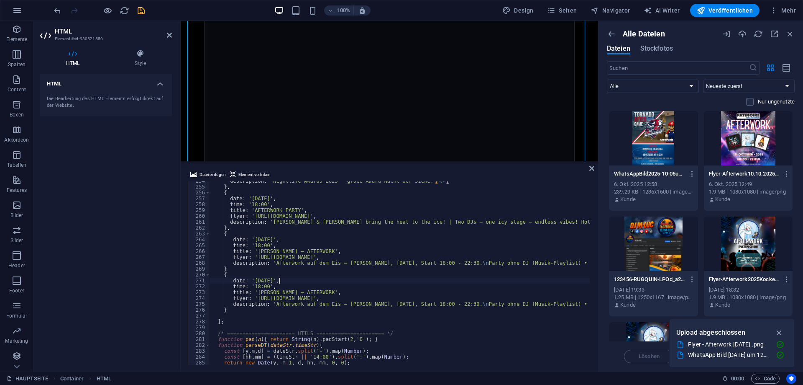
click at [262, 287] on div "description : 'Nightlife Awards 2025 – große Award-Nacht der Szene. 🏆 🎶 🍸 ' } ,…" at bounding box center [726, 274] width 1032 height 193
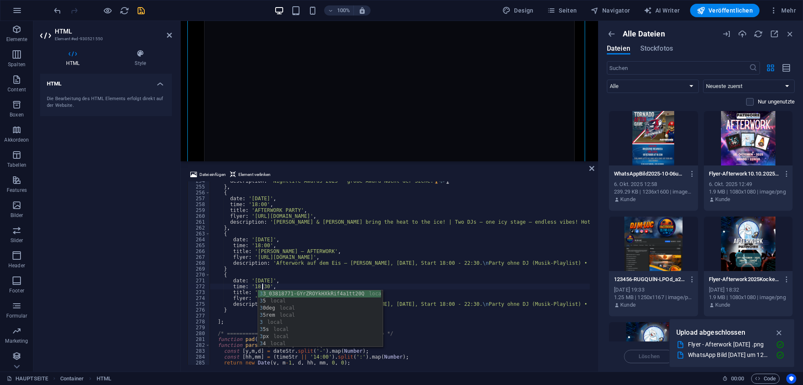
click at [300, 272] on div "description : 'Nightlife Awards 2025 – große Award-Nacht der Szene. 🏆 🎶 🍸 ' } ,…" at bounding box center [726, 274] width 1032 height 193
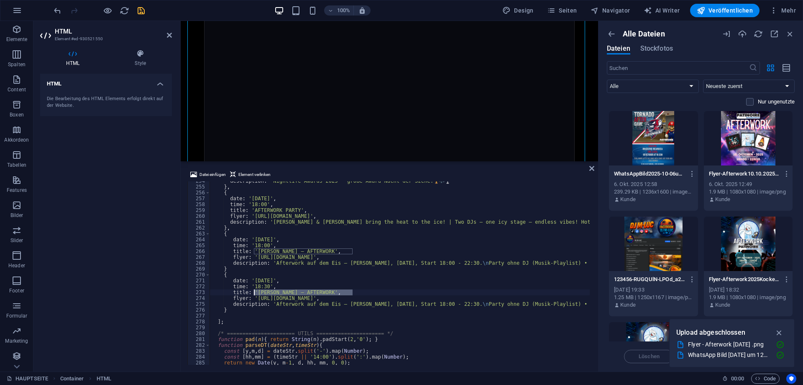
drag, startPoint x: 352, startPoint y: 292, endPoint x: 254, endPoint y: 293, distance: 98.8
click at [254, 293] on div "description : 'Nightlife Awards 2025 – große Award-Nacht der Szene. 🏆 🎶 🍸 ' } ,…" at bounding box center [726, 274] width 1032 height 193
click at [264, 275] on div "description : 'Nightlife Awards 2025 – große Award-Nacht der Szene. 🏆 🎶 🍸 ' } ,…" at bounding box center [726, 274] width 1032 height 193
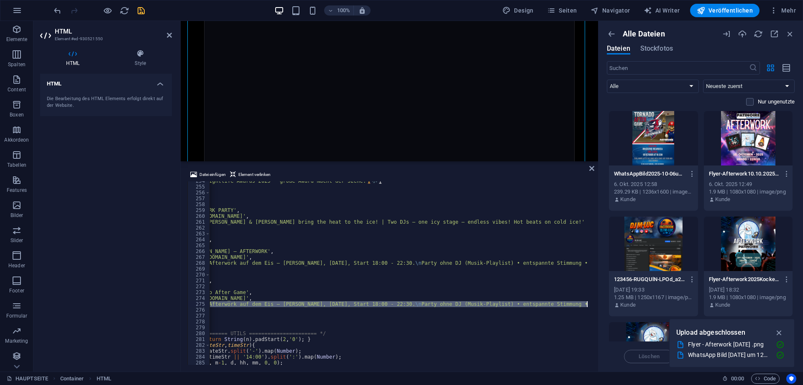
scroll to position [0, 186]
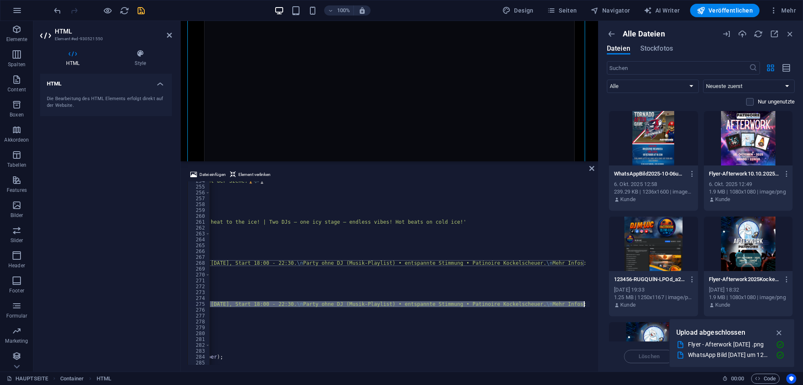
drag, startPoint x: 271, startPoint y: 304, endPoint x: 584, endPoint y: 303, distance: 312.6
click at [584, 303] on div "description : 'Nightlife Awards 2025 – große Award-Nacht der Szene. 🏆 🎶 🍸 ' } ,…" at bounding box center [540, 274] width 1032 height 193
paste textarea "m 18. Oktober 2025 ab 18:30 Uhr in der Brasserie Ricarocca – cool down nach dem…"
type textarea "description: 'Am 18. Oktober 2025 ab 18:30 Uhr in der Brasserie Ricarocca – coo…"
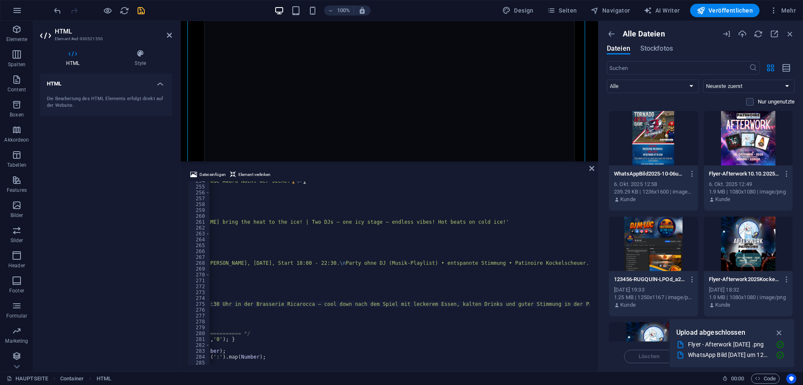
scroll to position [0, 0]
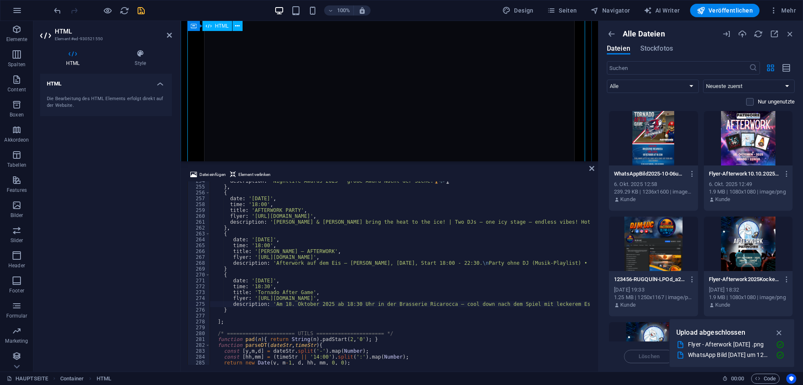
click at [266, 84] on div "News Social [DATE] ChaLu – Neu auf Facebook Wir starten mit ChaLu! 🎀 Handgemach…" at bounding box center [389, 193] width 404 height 747
click at [144, 10] on icon "save" at bounding box center [141, 11] width 10 height 10
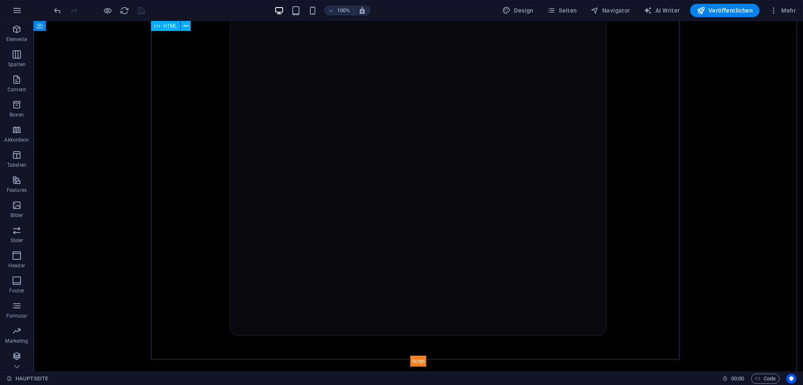
click at [305, 221] on div "News Social [DATE] ChaLu – Neu auf Facebook Wir starten mit ChaLu! 🎀 Handgemach…" at bounding box center [418, 93] width 529 height 546
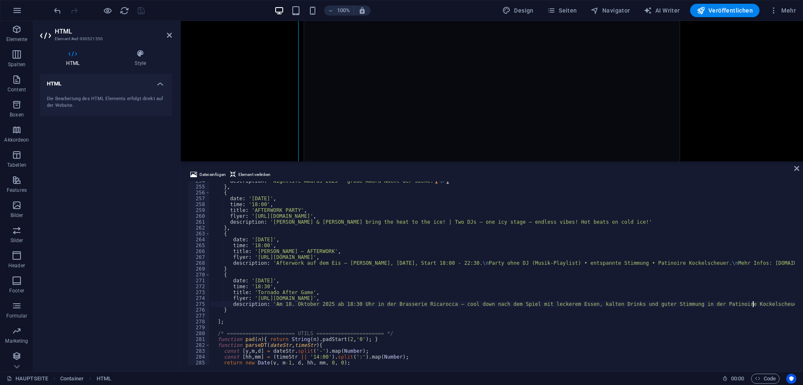
scroll to position [1486, 0]
click at [251, 270] on div "description : 'Nightlife Awards 2025 – große Award-Nacht der Szene. 🏆 🎶 🍸 ' } ,…" at bounding box center [726, 274] width 1032 height 193
type textarea "},"
click at [216, 59] on div "News Social [DATE] ChaLu – Neu auf Facebook Wir starten mit ChaLu! 🎀 Handgemach…" at bounding box center [492, 244] width 623 height 915
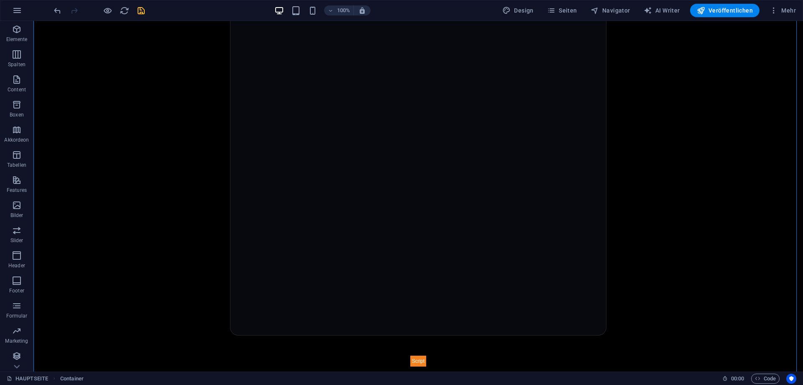
click at [147, 10] on div "100% Design Seiten Navigator AI Writer Veröffentlichen Mehr" at bounding box center [425, 10] width 747 height 13
click at [143, 10] on icon "save" at bounding box center [141, 11] width 10 height 10
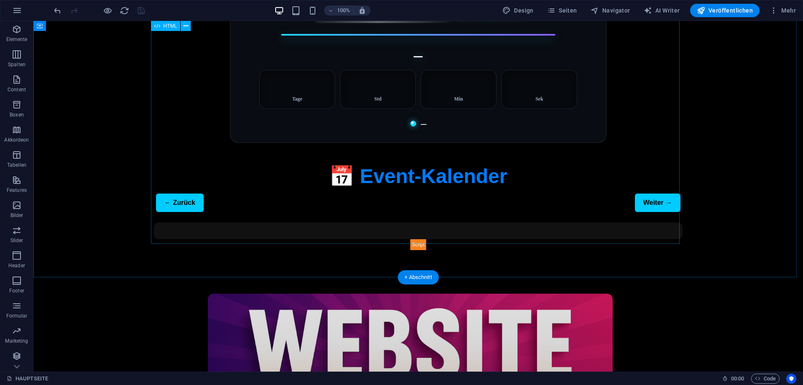
scroll to position [780, 0]
click at [354, 157] on div "Das nächste Event – – Tage – Std – Min – Sek – 📅 Event-Kalender ← Zurück Weiter…" at bounding box center [418, 99] width 529 height 303
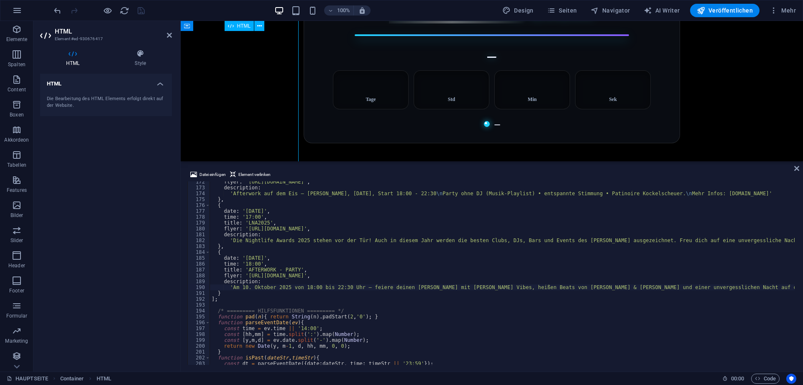
scroll to position [1004, 0]
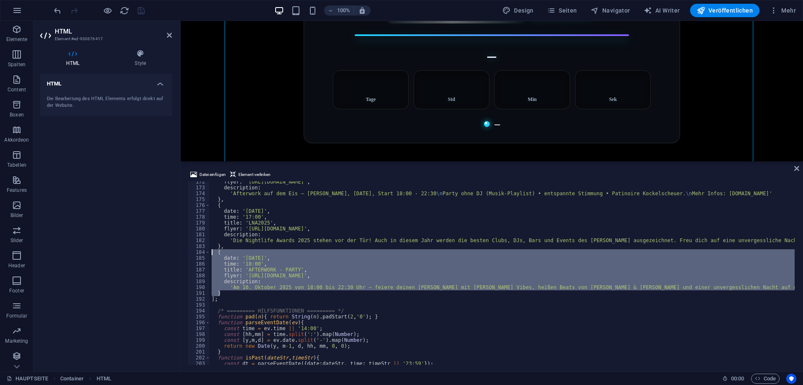
drag, startPoint x: 236, startPoint y: 292, endPoint x: 193, endPoint y: 250, distance: 59.5
click at [193, 250] on div "'Am 10. Oktober 2025 von 18:00 bis 22:30 Uhr – feiere deinen [PERSON_NAME] mit …" at bounding box center [491, 272] width 609 height 183
click at [236, 294] on div "flyer : '[URL][DOMAIN_NAME]' , description : 'Afterwork auf dem Eis – [PERSON_N…" at bounding box center [502, 272] width 585 height 183
type textarea "}"
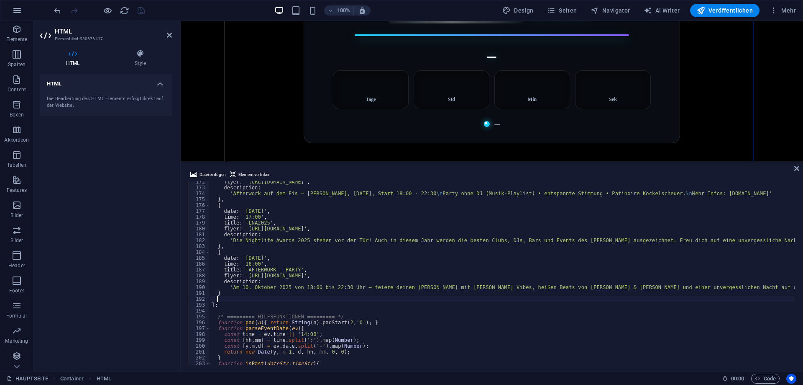
paste textarea "}"
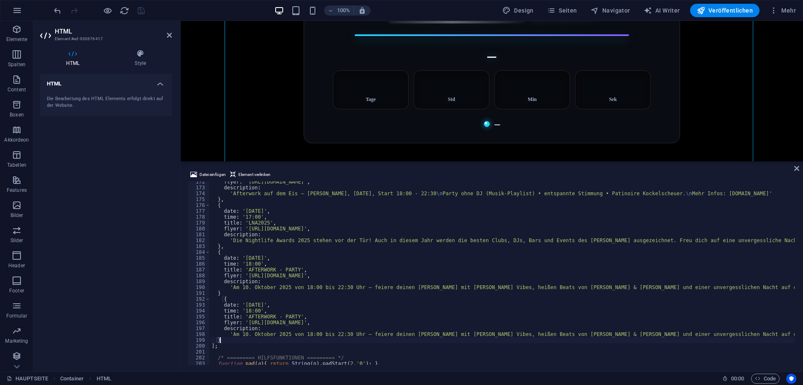
click at [236, 294] on div "flyer : '[URL][DOMAIN_NAME]' , description : 'Afterwork auf dem Eis – [PERSON_N…" at bounding box center [766, 275] width 1112 height 193
click at [222, 299] on div "flyer : '[URL][DOMAIN_NAME]' , description : 'Afterwork auf dem Eis – [PERSON_N…" at bounding box center [766, 275] width 1112 height 193
click at [268, 304] on div "flyer : '[URL][DOMAIN_NAME]' , description : 'Afterwork auf dem Eis – [PERSON_N…" at bounding box center [766, 275] width 1112 height 193
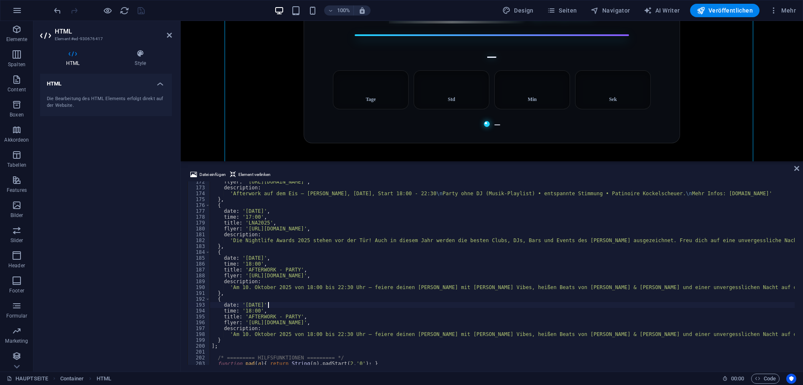
scroll to position [0, 5]
click at [251, 311] on div "flyer : '[URL][DOMAIN_NAME]' , description : 'Afterwork auf dem Eis – [PERSON_N…" at bounding box center [766, 275] width 1112 height 193
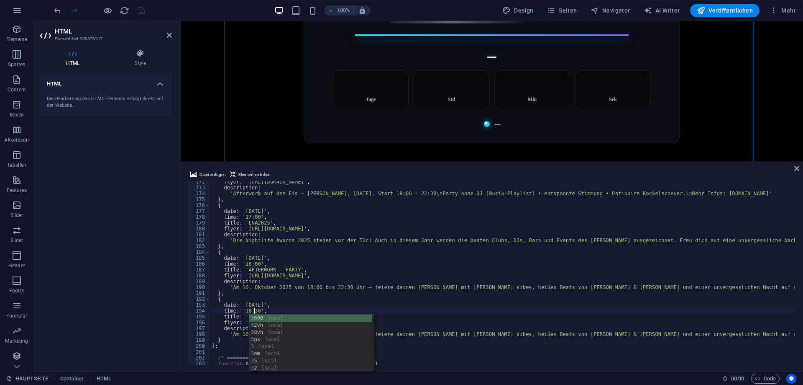
click at [274, 293] on div "flyer : '[URL][DOMAIN_NAME]' , description : 'Afterwork auf dem Eis – [PERSON_N…" at bounding box center [766, 275] width 1112 height 193
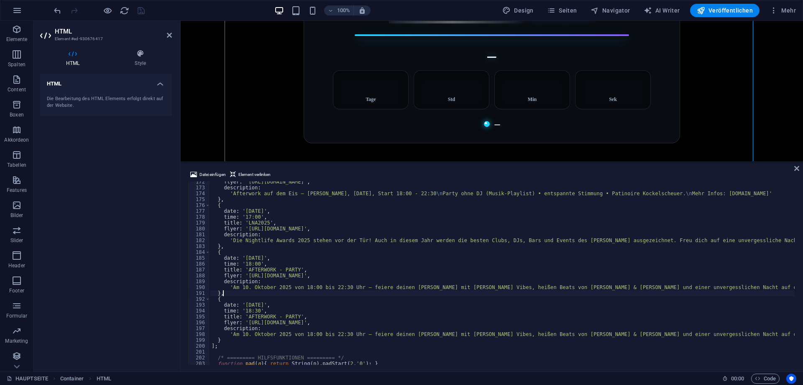
scroll to position [0, 0]
drag, startPoint x: 293, startPoint y: 316, endPoint x: 247, endPoint y: 316, distance: 46.5
click at [247, 316] on div "flyer : '[URL][DOMAIN_NAME]' , description : 'Afterwork auf dem Eis – [PERSON_N…" at bounding box center [766, 275] width 1112 height 193
click at [238, 316] on div "flyer : '[URL][DOMAIN_NAME]' , description : 'Afterwork auf dem Eis – [PERSON_N…" at bounding box center [766, 275] width 1112 height 193
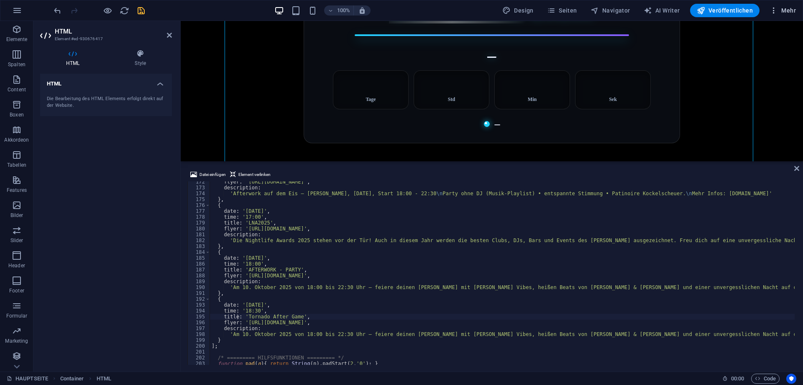
click at [781, 13] on span "Mehr" at bounding box center [783, 10] width 26 height 8
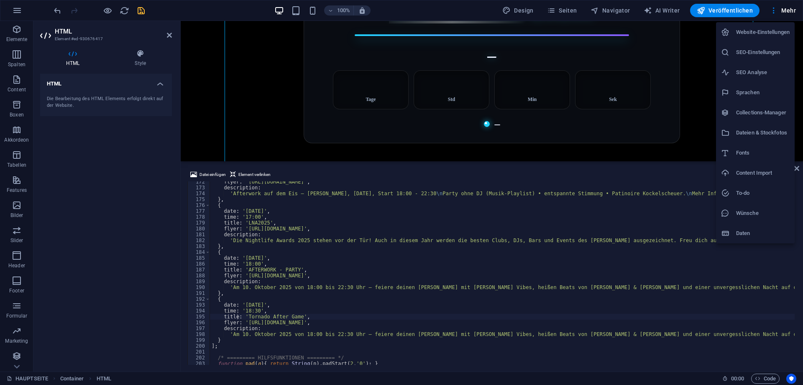
click at [760, 139] on li "Dateien & Stockfotos" at bounding box center [755, 133] width 79 height 20
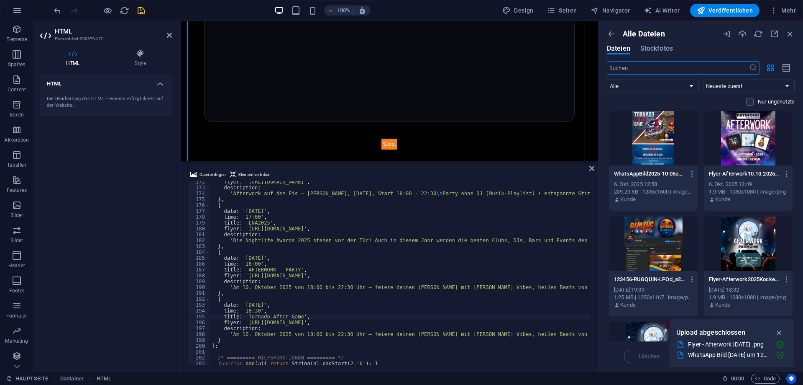
scroll to position [987, 0]
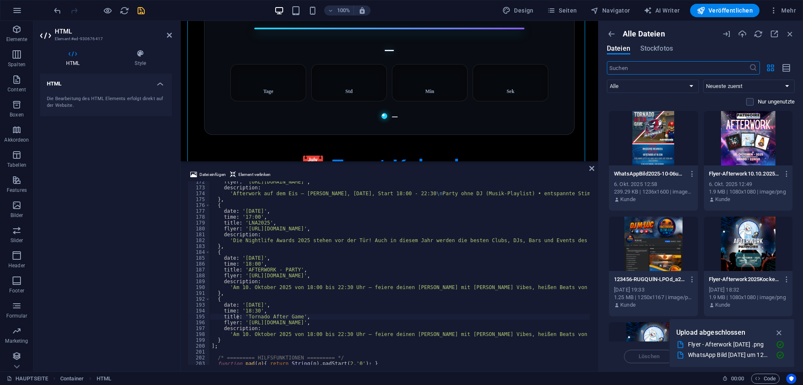
click at [660, 135] on div at bounding box center [653, 138] width 89 height 54
click at [687, 169] on button "button" at bounding box center [690, 173] width 11 height 13
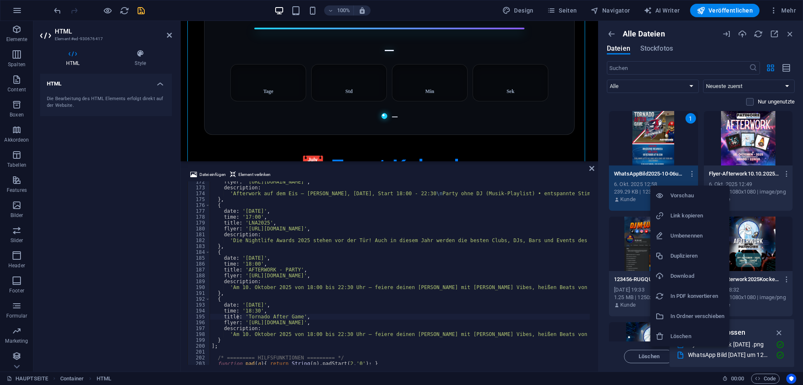
click at [691, 217] on h6 "Link kopieren" at bounding box center [698, 215] width 54 height 10
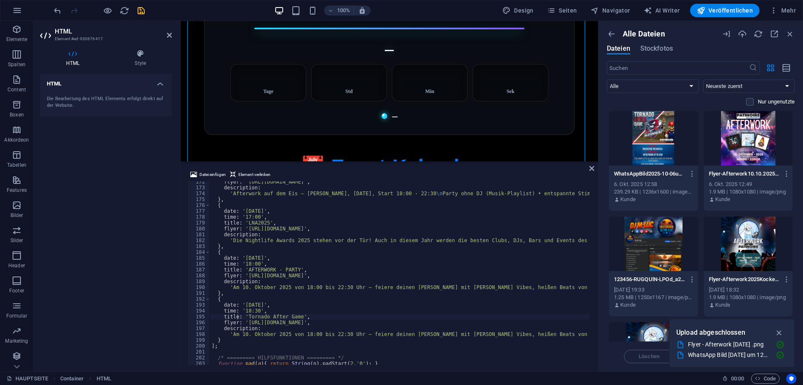
click at [275, 331] on div "flyer : '[URL][DOMAIN_NAME]' , description : 'Afterwork auf dem Eis – [PERSON_N…" at bounding box center [766, 275] width 1112 height 193
click at [248, 320] on div "flyer : '[URL][DOMAIN_NAME]' , description : 'Afterwork auf dem Eis – [PERSON_N…" at bounding box center [766, 275] width 1112 height 193
drag, startPoint x: 245, startPoint y: 321, endPoint x: 519, endPoint y: 323, distance: 274.5
click at [519, 323] on div "flyer : '[URL][DOMAIN_NAME]' , description : 'Afterwork auf dem Eis – [PERSON_N…" at bounding box center [766, 275] width 1112 height 193
paste textarea "906/[URL][DOMAIN_NAME]"
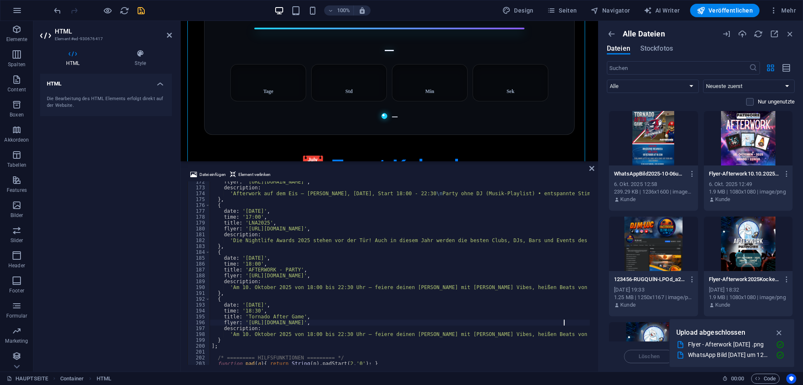
click at [307, 320] on div "flyer : '[URL][DOMAIN_NAME]' , description : 'Afterwork auf dem Eis – [PERSON_N…" at bounding box center [766, 275] width 1112 height 193
click at [276, 316] on div "flyer : '[URL][DOMAIN_NAME]' , description : 'Afterwork auf dem Eis – [PERSON_N…" at bounding box center [766, 275] width 1112 height 193
click at [230, 333] on div "flyer : '[URL][DOMAIN_NAME]' , description : 'Afterwork auf dem Eis – [PERSON_N…" at bounding box center [766, 275] width 1112 height 193
drag, startPoint x: 230, startPoint y: 333, endPoint x: 252, endPoint y: 334, distance: 21.8
click at [252, 334] on div "flyer : '[URL][DOMAIN_NAME]' , description : 'Afterwork auf dem Eis – [PERSON_N…" at bounding box center [766, 275] width 1112 height 193
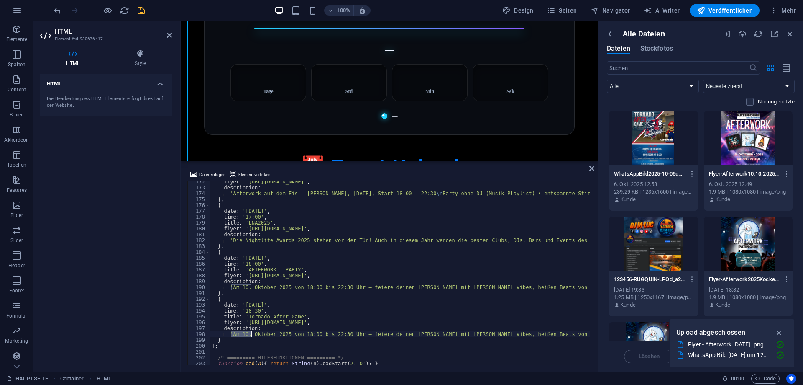
click at [252, 334] on div "flyer : '[URL][DOMAIN_NAME]' , description : 'Afterwork auf dem Eis – [PERSON_N…" at bounding box center [400, 272] width 380 height 183
drag, startPoint x: 254, startPoint y: 323, endPoint x: 240, endPoint y: 326, distance: 14.1
click at [247, 322] on div "flyer : '[URL][DOMAIN_NAME]' , description : 'Afterwork auf dem Eis – [PERSON_N…" at bounding box center [766, 275] width 1112 height 193
click at [234, 333] on div "flyer : '[URL][DOMAIN_NAME]' , description : 'Afterwork auf dem Eis – [PERSON_N…" at bounding box center [766, 275] width 1112 height 193
drag, startPoint x: 232, startPoint y: 333, endPoint x: 533, endPoint y: 331, distance: 300.9
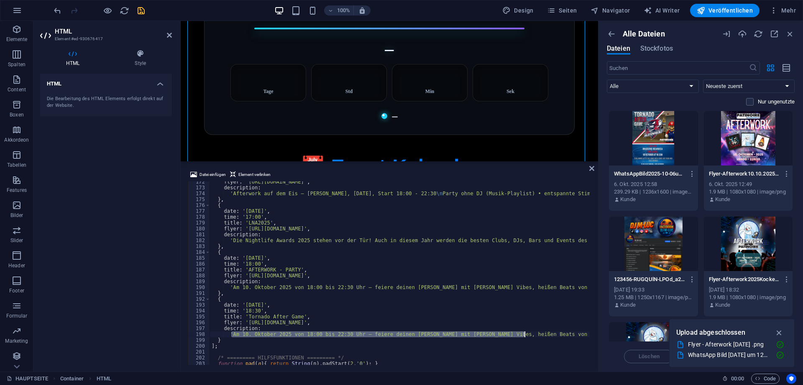
click at [531, 331] on div "flyer : '[URL][DOMAIN_NAME]' , description : 'Afterwork auf dem Eis – [PERSON_N…" at bounding box center [766, 275] width 1112 height 193
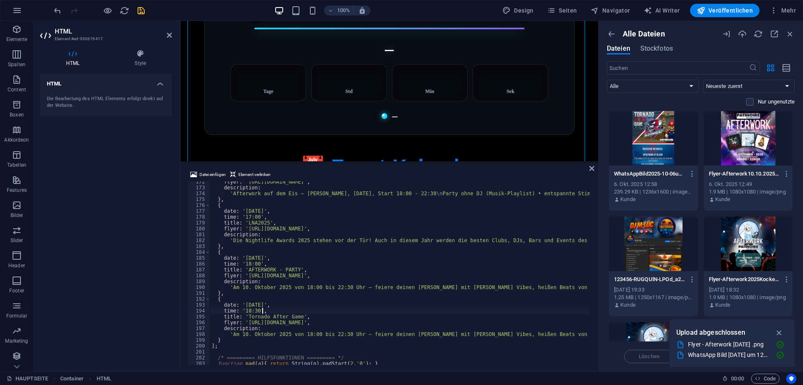
click at [275, 310] on div "flyer : '[URL][DOMAIN_NAME]' , description : 'Afterwork auf dem Eis – [PERSON_N…" at bounding box center [766, 275] width 1112 height 193
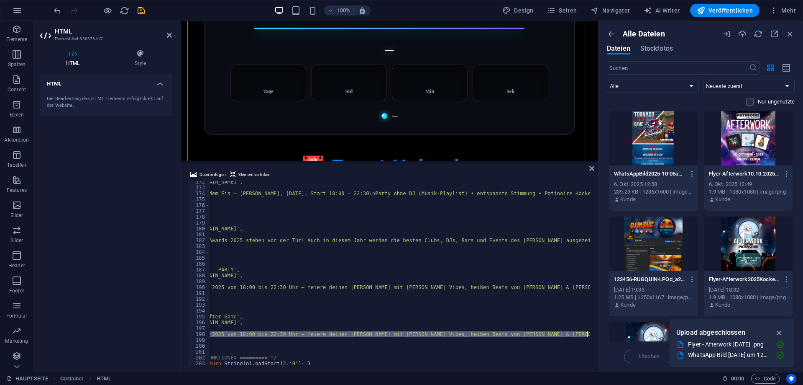
scroll to position [0, 217]
drag, startPoint x: 237, startPoint y: 334, endPoint x: 584, endPoint y: 336, distance: 347.3
click at [584, 336] on div "flyer : '[URL][DOMAIN_NAME]' , description : 'Afterwork auf dem Eis – [PERSON_N…" at bounding box center [549, 275] width 1112 height 193
paste textarea "8. Oktober 2025 ab 18:30 Uhr in der Brasserie Ricarocca – cool down nach dem Sp…"
type textarea "'Am 18. Oktober 2025 ab 18:30 Uhr in der Brasserie Ricarocca – cool down nach d…"
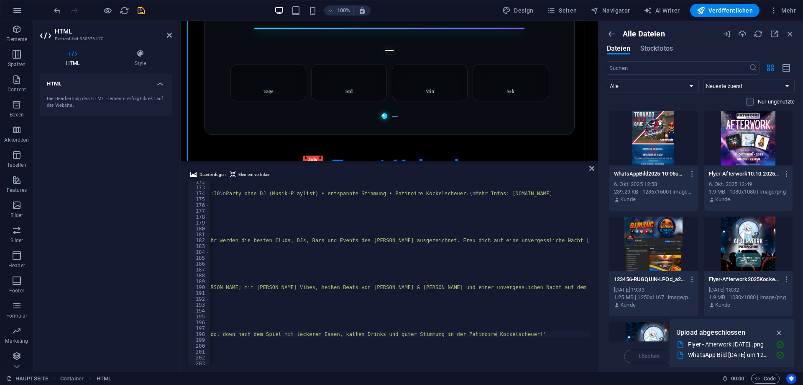
drag, startPoint x: 388, startPoint y: 365, endPoint x: 329, endPoint y: 366, distance: 59.0
click at [329, 366] on div "Datei einfügen Element verlinken 'Am 18. Oktober 2025 ab 18:30 Uhr in der Brass…" at bounding box center [390, 267] width 418 height 208
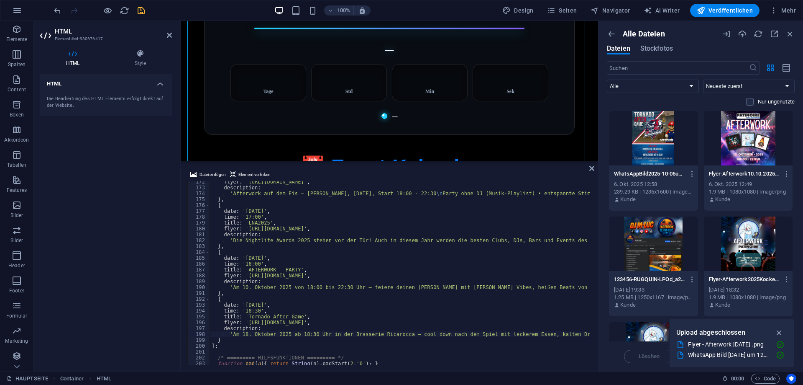
scroll to position [0, 0]
click at [144, 8] on icon "save" at bounding box center [141, 11] width 10 height 10
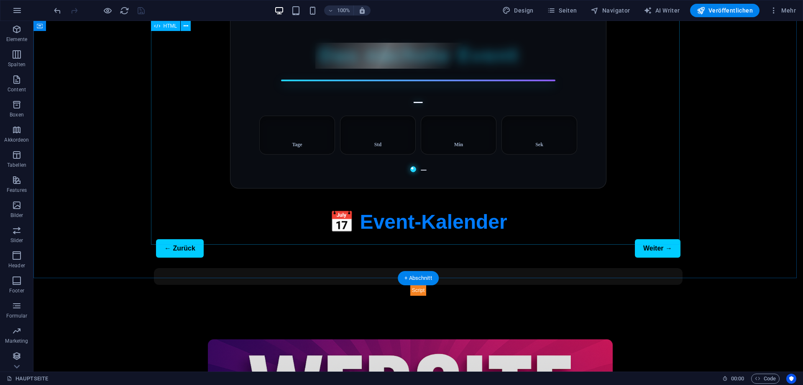
scroll to position [697, 0]
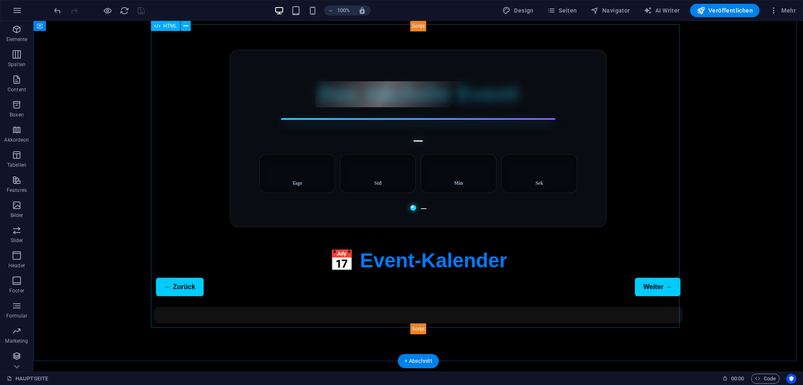
click at [366, 177] on div "Das nächste Event – – Tage – Std – Min – Sek – 📅 Event-Kalender ← Zurück Weiter…" at bounding box center [418, 182] width 529 height 303
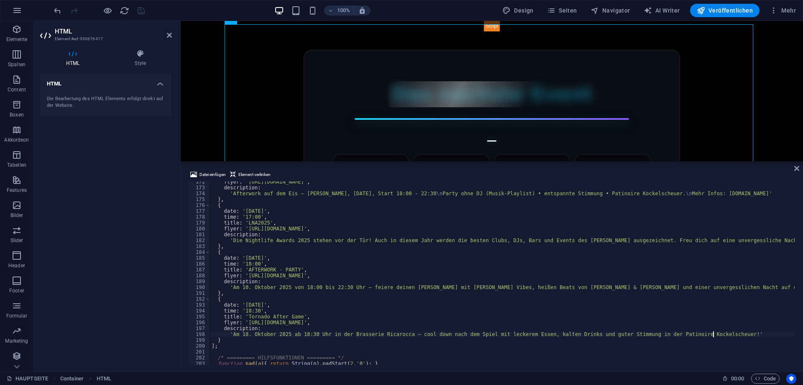
scroll to position [1004, 0]
click at [351, 293] on div "flyer : '[URL][DOMAIN_NAME]' , description : 'Afterwork auf dem Eis – [PERSON_N…" at bounding box center [766, 275] width 1112 height 193
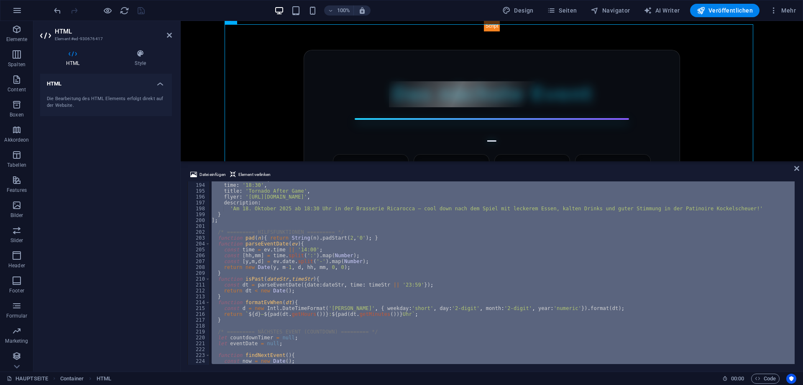
scroll to position [1105, 0]
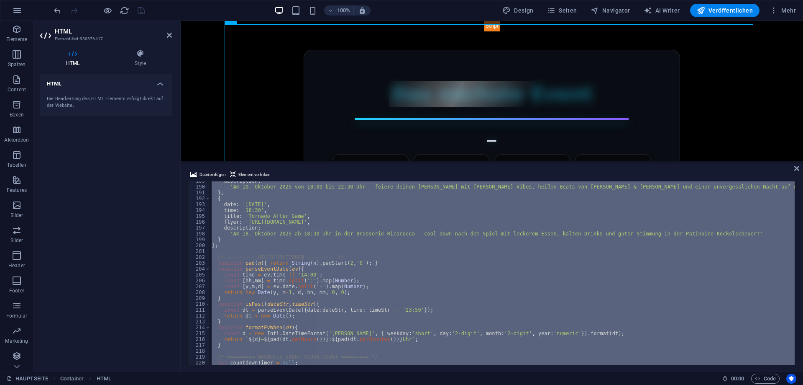
click at [325, 261] on div "description : 'Am 10. Oktober 2025 von 18:00 bis 22:30 Uhr – feiere deinen [PER…" at bounding box center [502, 272] width 585 height 183
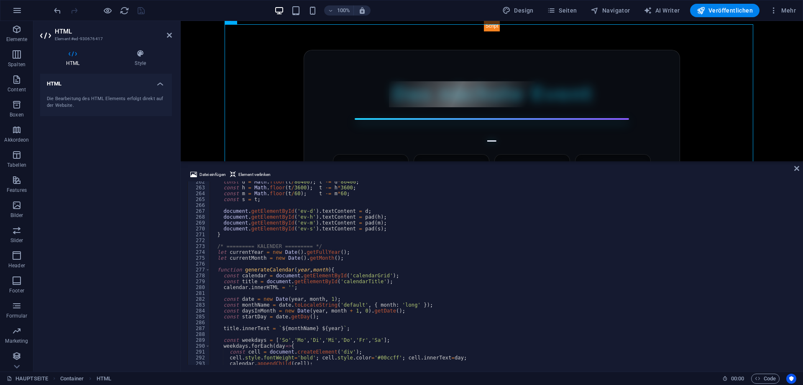
scroll to position [1532, 0]
click at [286, 311] on div "const d = Math . floor ( t / 86400 ) ; t -= d * 86400 ; const h = Math . floor …" at bounding box center [766, 275] width 1112 height 193
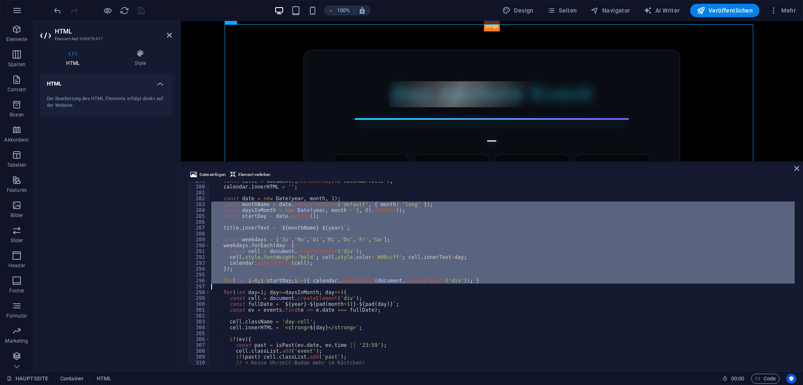
scroll to position [1632, 0]
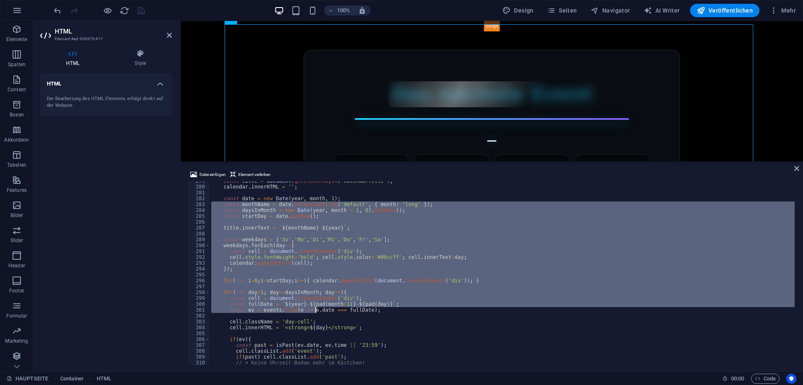
drag, startPoint x: 211, startPoint y: 229, endPoint x: 316, endPoint y: 309, distance: 131.4
click at [316, 309] on div "const title = document . getElementById ( 'calendarTitle' ) ; calendar . innerH…" at bounding box center [766, 274] width 1112 height 193
type textarea "const fullDate = `${year}-${pad(month+1)}-${pad(day)}`; const ev = events.find(…"
click at [315, 286] on div "const title = document . getElementById ( 'calendarTitle' ) ; calendar . innerH…" at bounding box center [502, 272] width 585 height 183
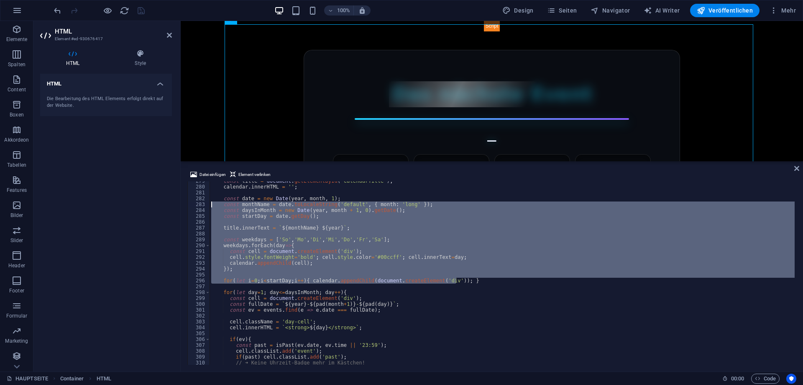
drag, startPoint x: 442, startPoint y: 275, endPoint x: 213, endPoint y: 203, distance: 240.2
click at [213, 203] on div "const title = document . getElementById ( 'calendarTitle' ) ; calendar . innerH…" at bounding box center [766, 274] width 1112 height 193
type textarea "const monthName = date.toLocaleString('default', { month: 'long' }); const days…"
paste textarea
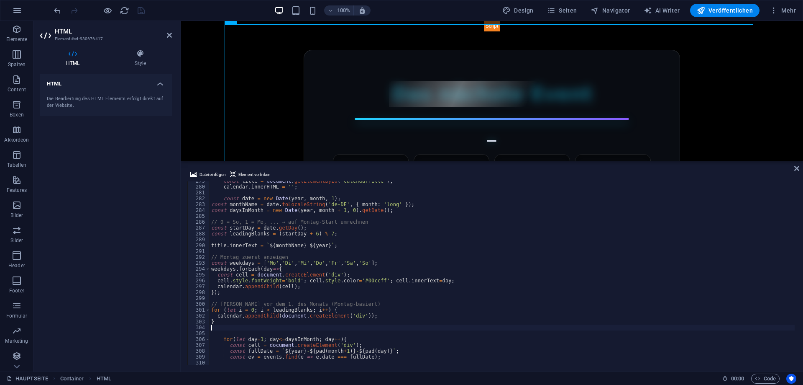
type textarea "}"
click at [262, 39] on div "Das nächste Event – – Tage – Std – Min – Sek – 📅 Event-Kalender ← Zurück Weiter…" at bounding box center [492, 182] width 529 height 303
click at [145, 11] on icon "save" at bounding box center [141, 11] width 10 height 10
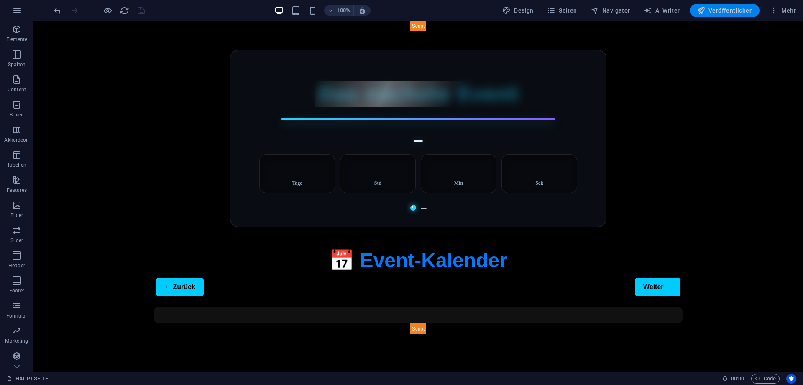
click at [729, 15] on button "Veröffentlichen" at bounding box center [725, 10] width 69 height 13
